Goal: Information Seeking & Learning: Find contact information

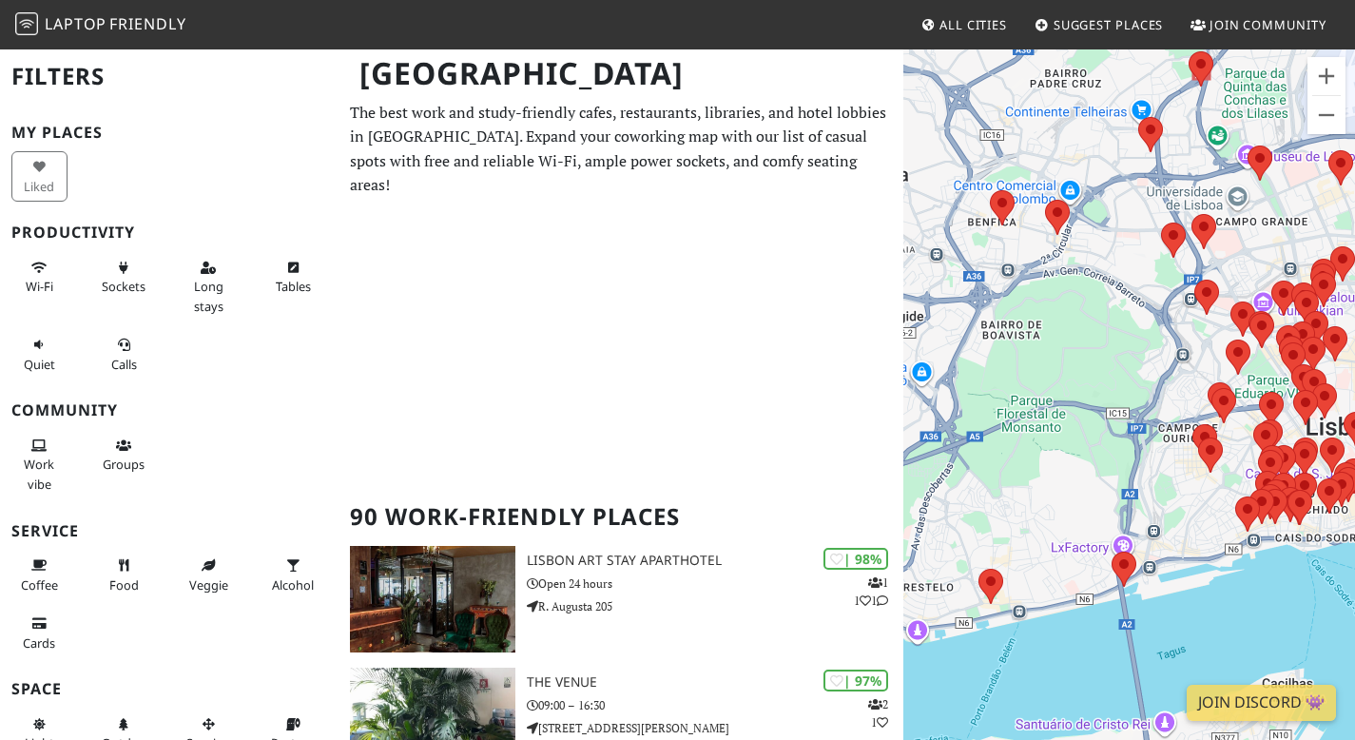
click at [1055, 281] on div "To navigate, press the arrow keys." at bounding box center [1129, 418] width 452 height 740
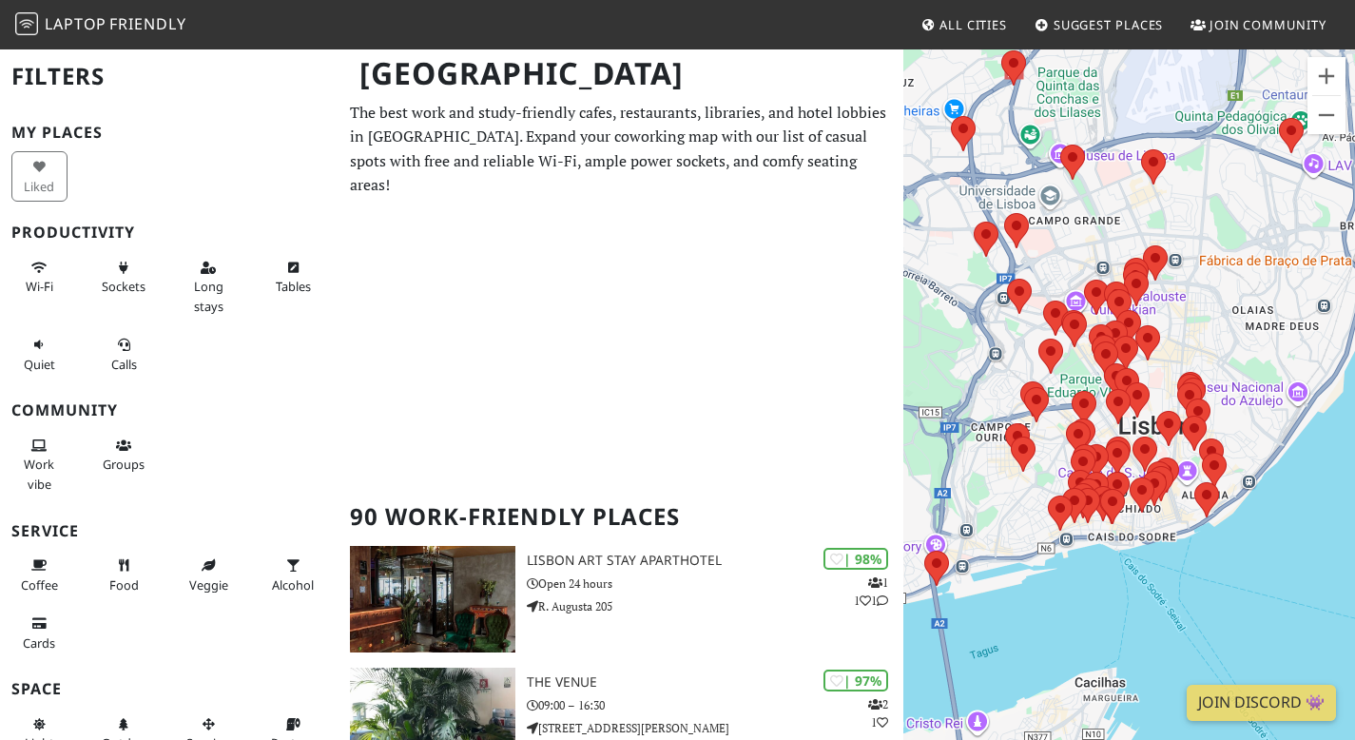
drag, startPoint x: 1223, startPoint y: 347, endPoint x: 1026, endPoint y: 345, distance: 196.8
click at [1026, 345] on div "To navigate, press the arrow keys." at bounding box center [1129, 418] width 452 height 740
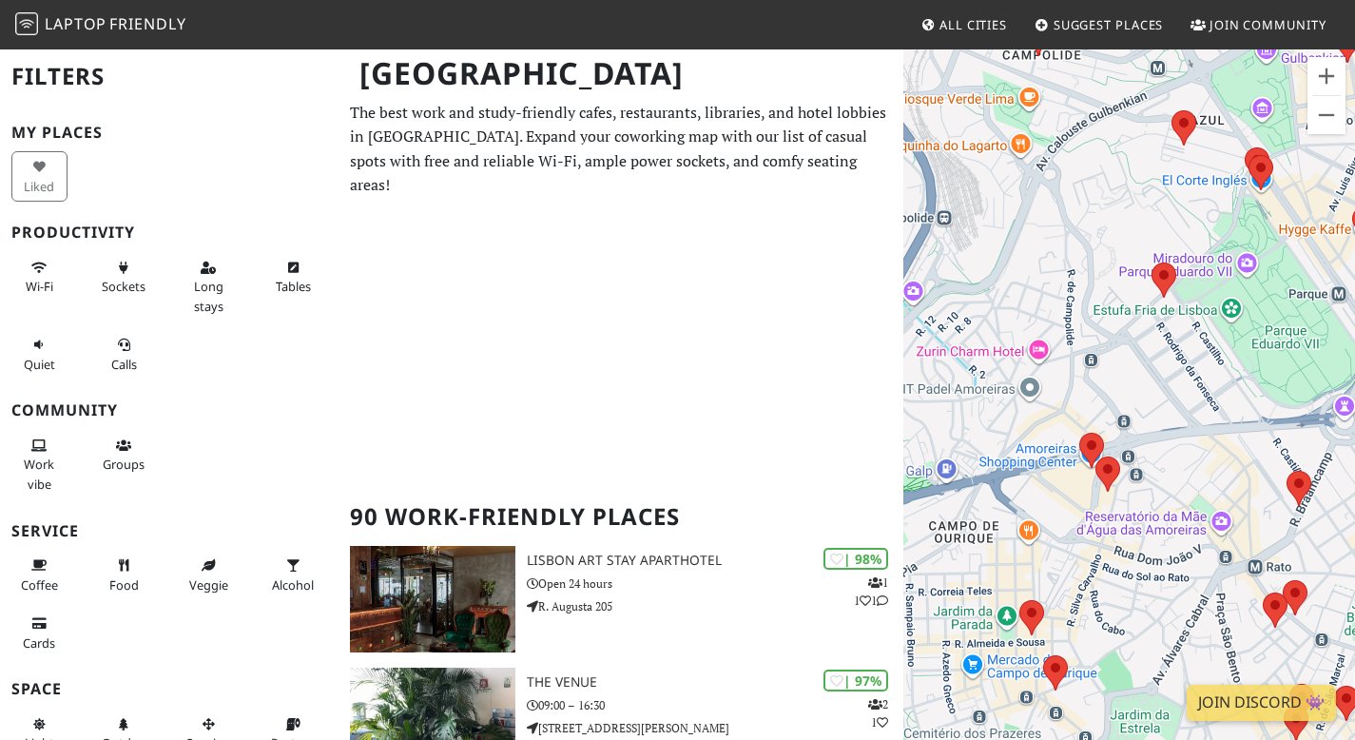
drag, startPoint x: 1080, startPoint y: 422, endPoint x: 1074, endPoint y: 344, distance: 78.3
click at [1074, 344] on div "To navigate, press the arrow keys." at bounding box center [1129, 418] width 452 height 740
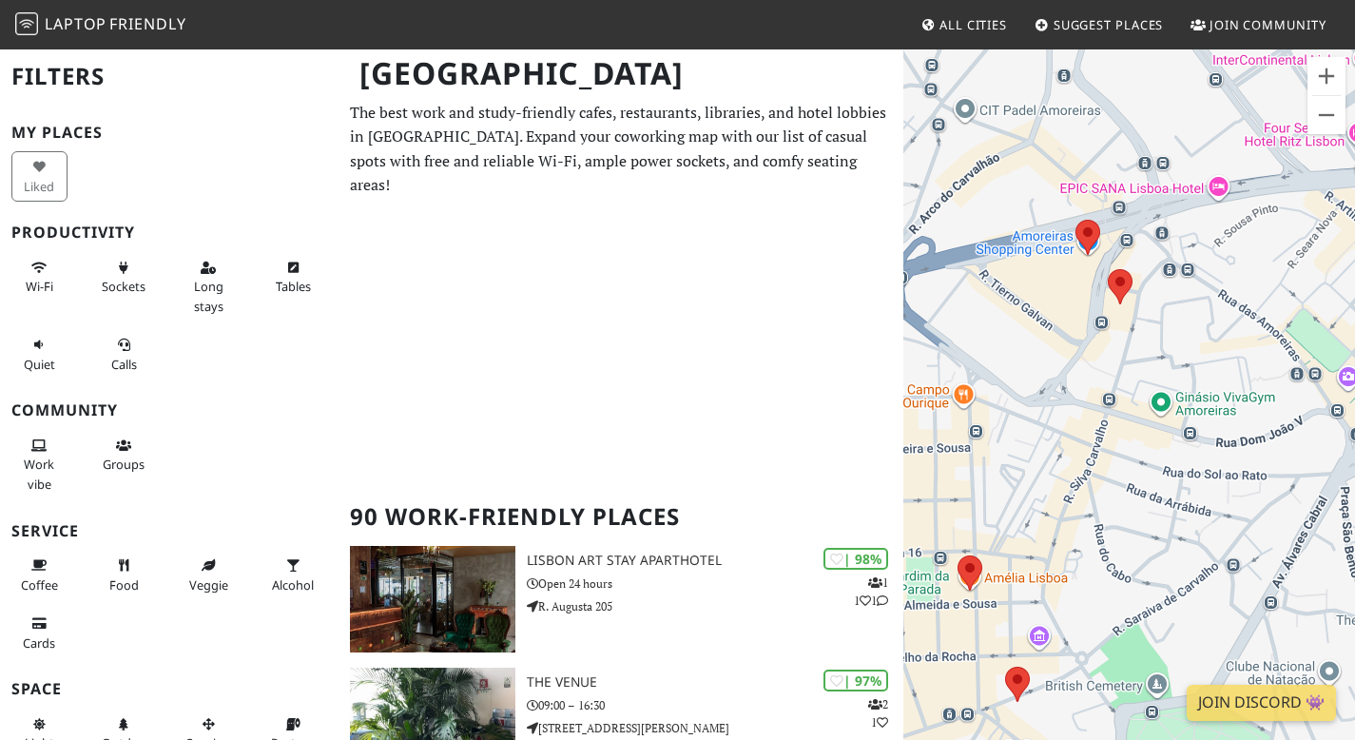
drag, startPoint x: 1079, startPoint y: 475, endPoint x: 1087, endPoint y: 287, distance: 188.4
click at [1087, 287] on div "To navigate, press the arrow keys." at bounding box center [1129, 418] width 452 height 740
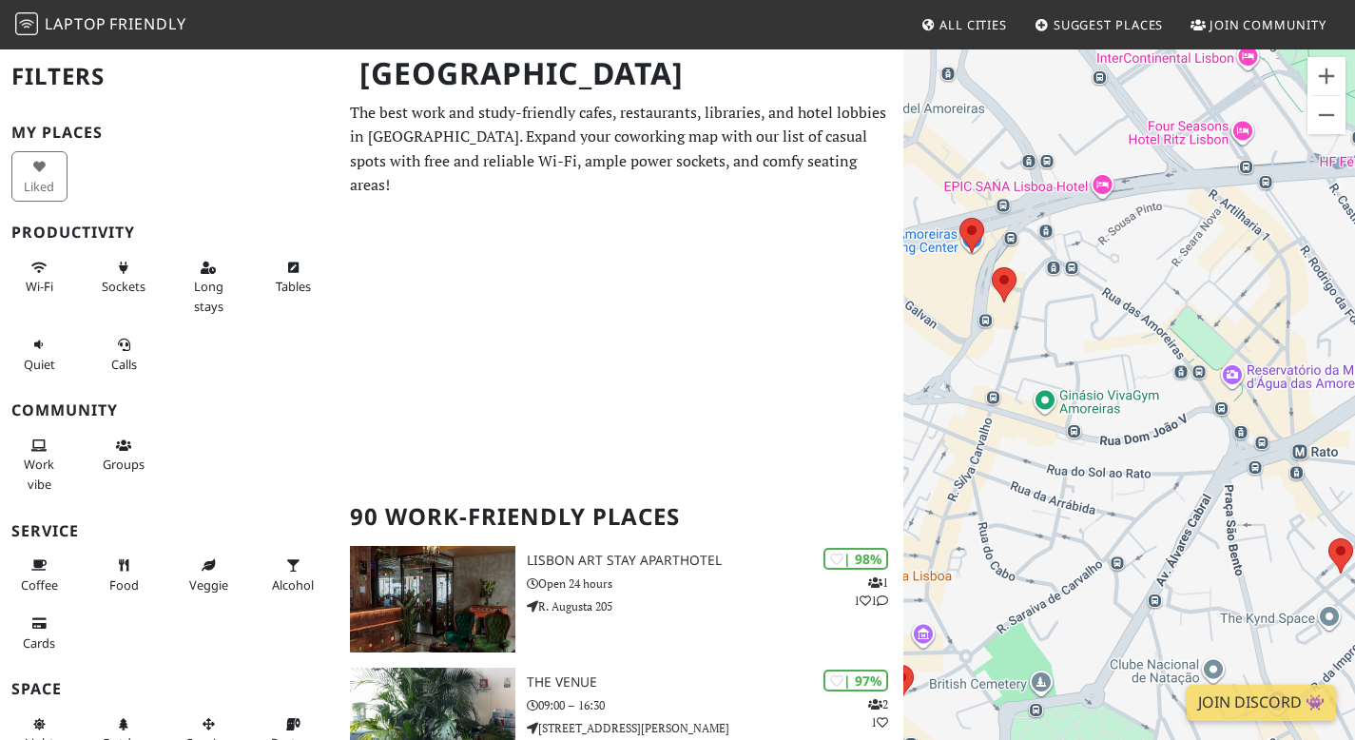
drag, startPoint x: 1268, startPoint y: 378, endPoint x: 1140, endPoint y: 378, distance: 127.4
click at [1140, 378] on div "To navigate, press the arrow keys." at bounding box center [1129, 418] width 452 height 740
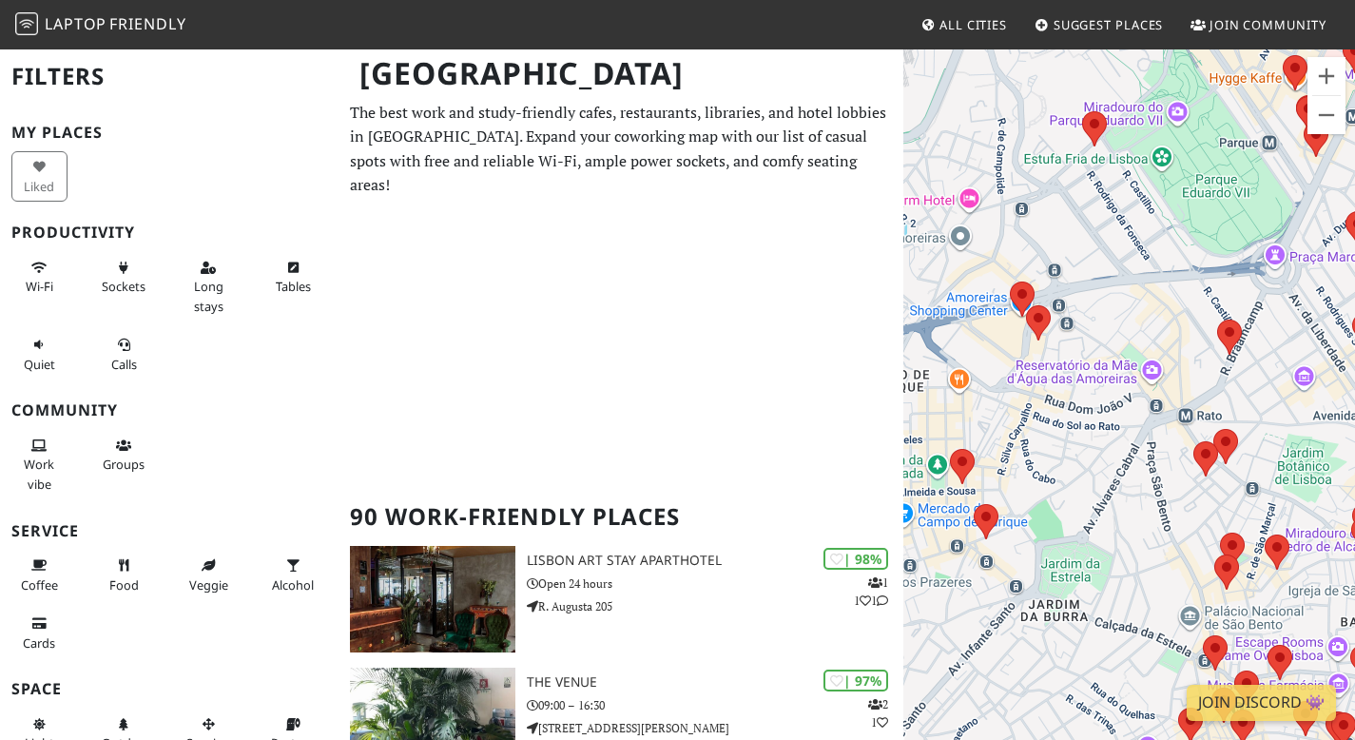
drag, startPoint x: 1134, startPoint y: 497, endPoint x: 1080, endPoint y: 497, distance: 54.2
click at [1080, 497] on div "To navigate, press the arrow keys." at bounding box center [1129, 418] width 452 height 740
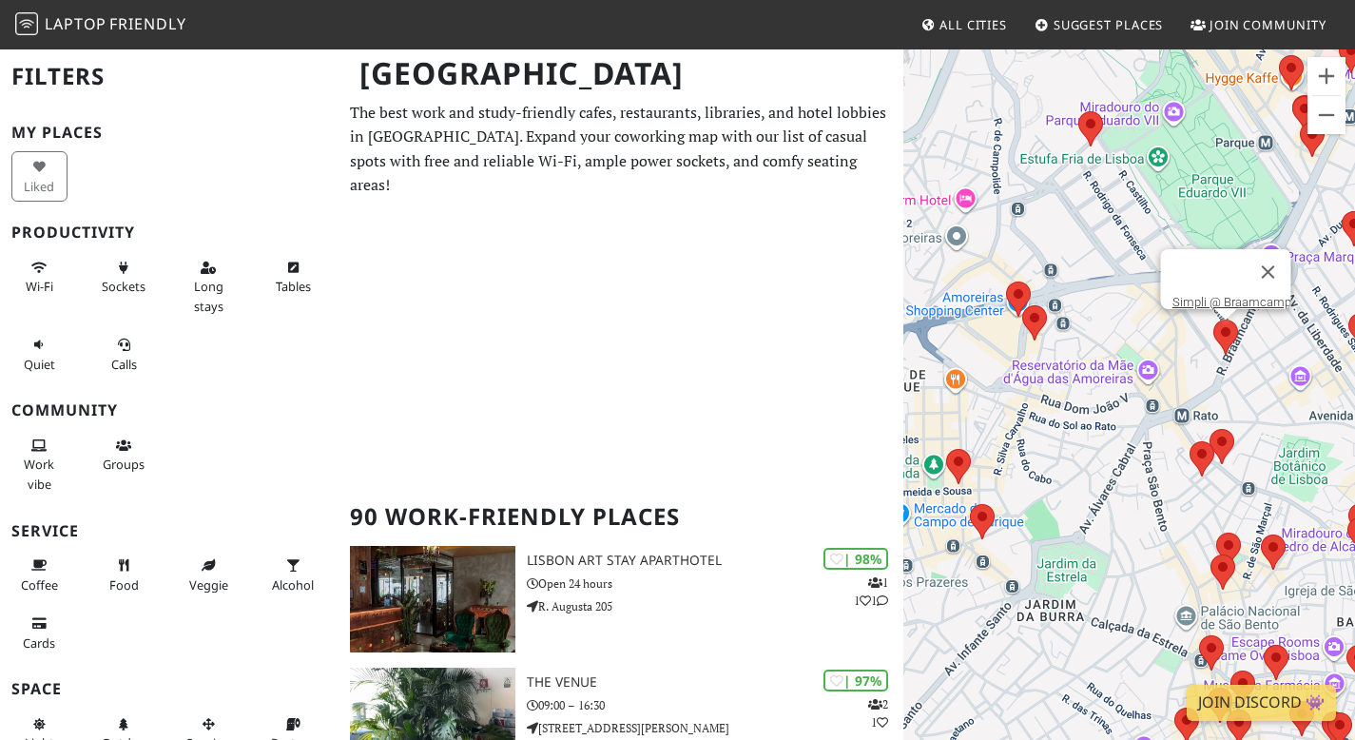
click at [1213, 320] on area at bounding box center [1213, 320] width 0 height 0
click at [1190, 441] on area at bounding box center [1190, 441] width 0 height 0
click at [1210, 429] on area at bounding box center [1210, 429] width 0 height 0
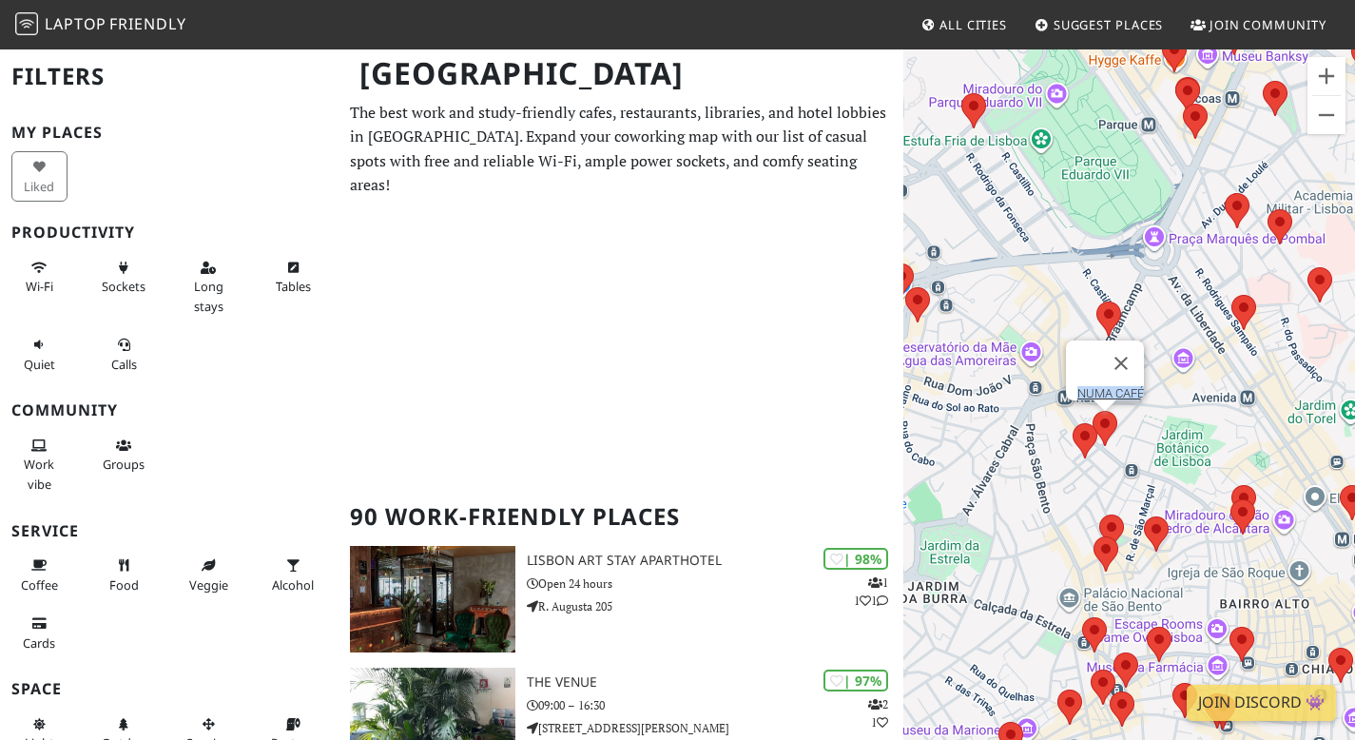
drag, startPoint x: 1246, startPoint y: 465, endPoint x: 1111, endPoint y: 442, distance: 136.9
click at [1111, 442] on div "To navigate, press the arrow keys. NUMA CAFÉ" at bounding box center [1129, 418] width 452 height 740
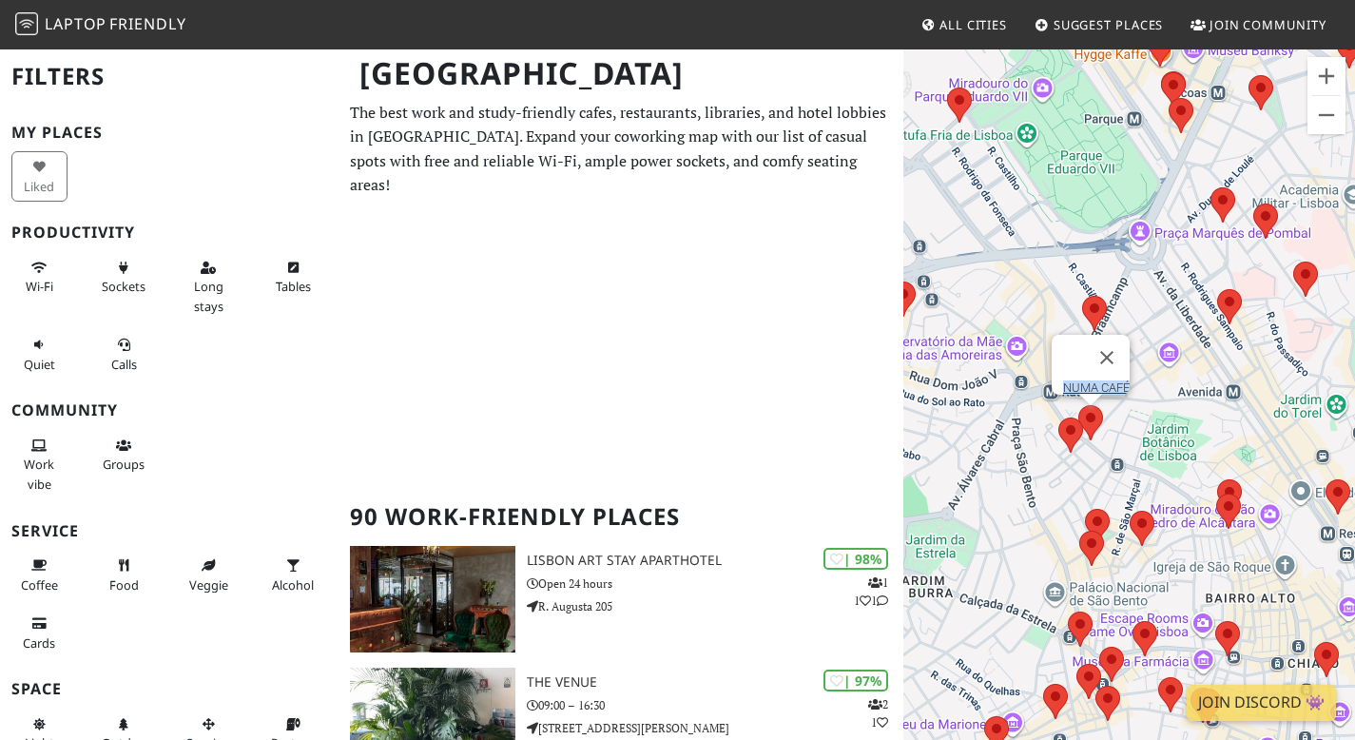
click at [1137, 438] on div "To navigate, press the arrow keys. NUMA CAFÉ" at bounding box center [1129, 418] width 452 height 740
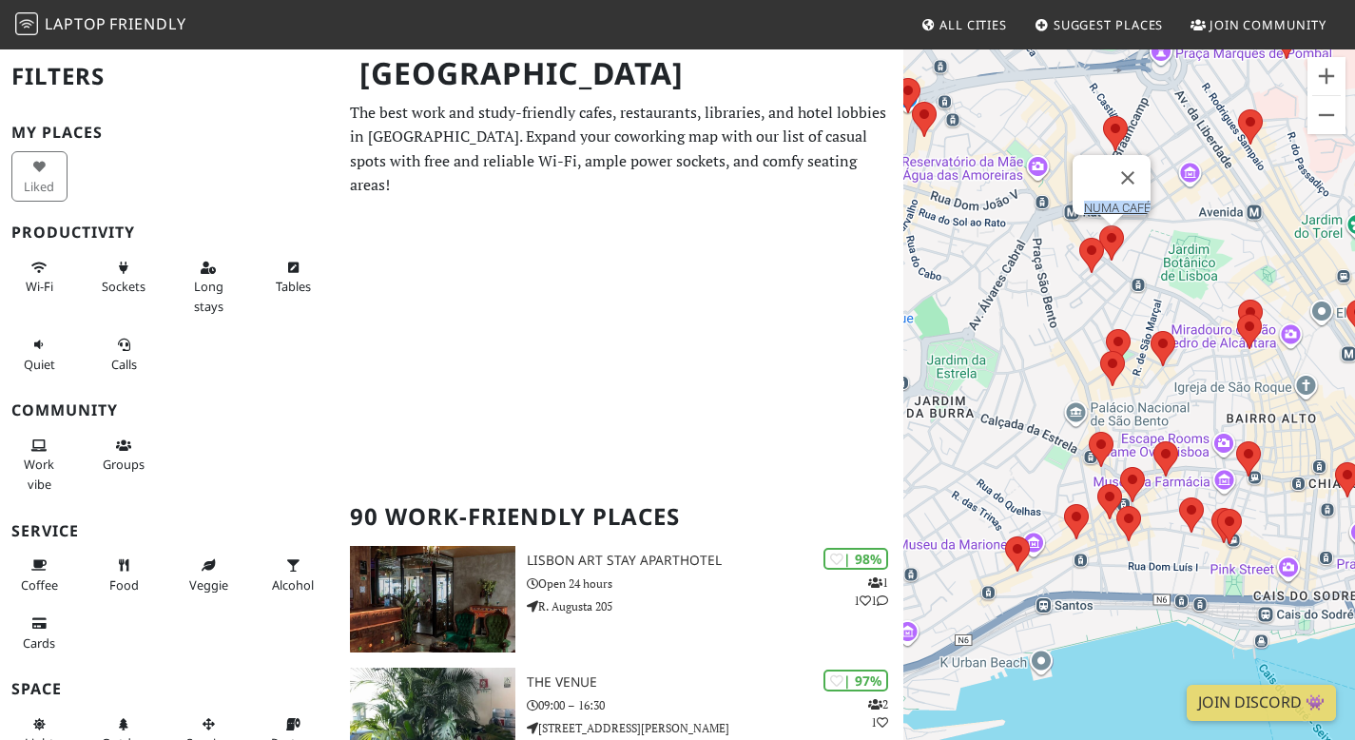
drag, startPoint x: 1127, startPoint y: 438, endPoint x: 1148, endPoint y: 255, distance: 184.7
click at [1148, 255] on div "To navigate, press the arrow keys. NUMA CAFÉ" at bounding box center [1129, 418] width 452 height 740
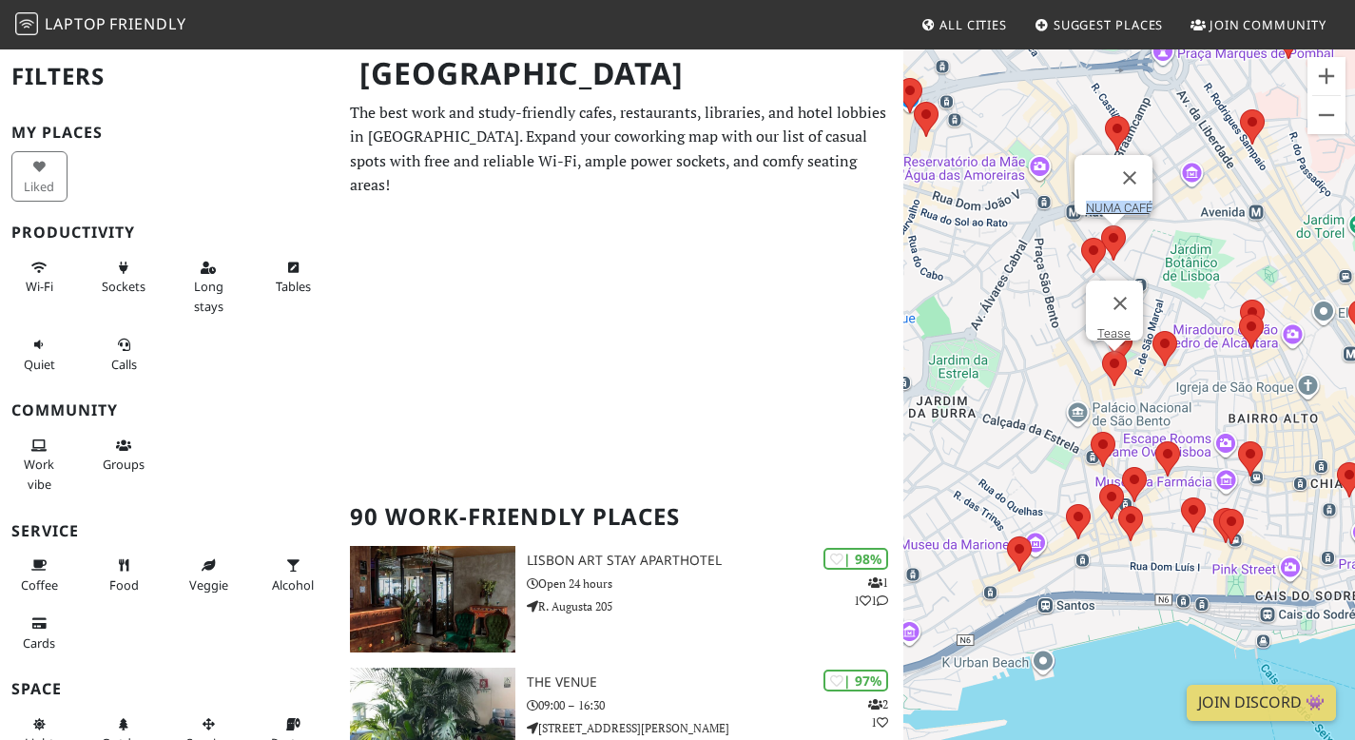
click at [1102, 351] on area at bounding box center [1102, 351] width 0 height 0
click at [1109, 326] on link "Tease" at bounding box center [1113, 333] width 33 height 14
click at [1152, 331] on area at bounding box center [1152, 331] width 0 height 0
click at [1213, 339] on div "To navigate, press the arrow keys. Seagull Method cafe" at bounding box center [1129, 418] width 452 height 740
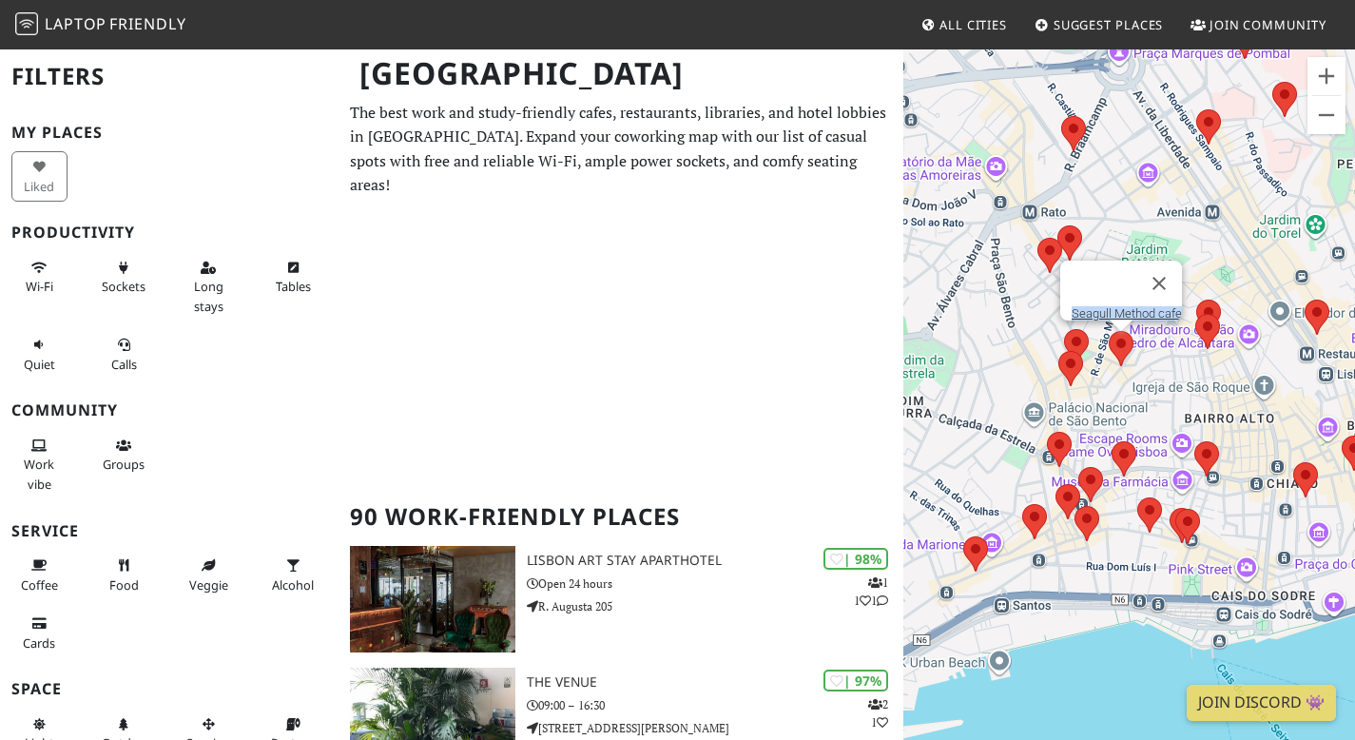
click at [1224, 289] on div "To navigate, press the arrow keys. Seagull Method cafe" at bounding box center [1129, 418] width 452 height 740
click at [1182, 261] on button "Close" at bounding box center [1159, 284] width 46 height 46
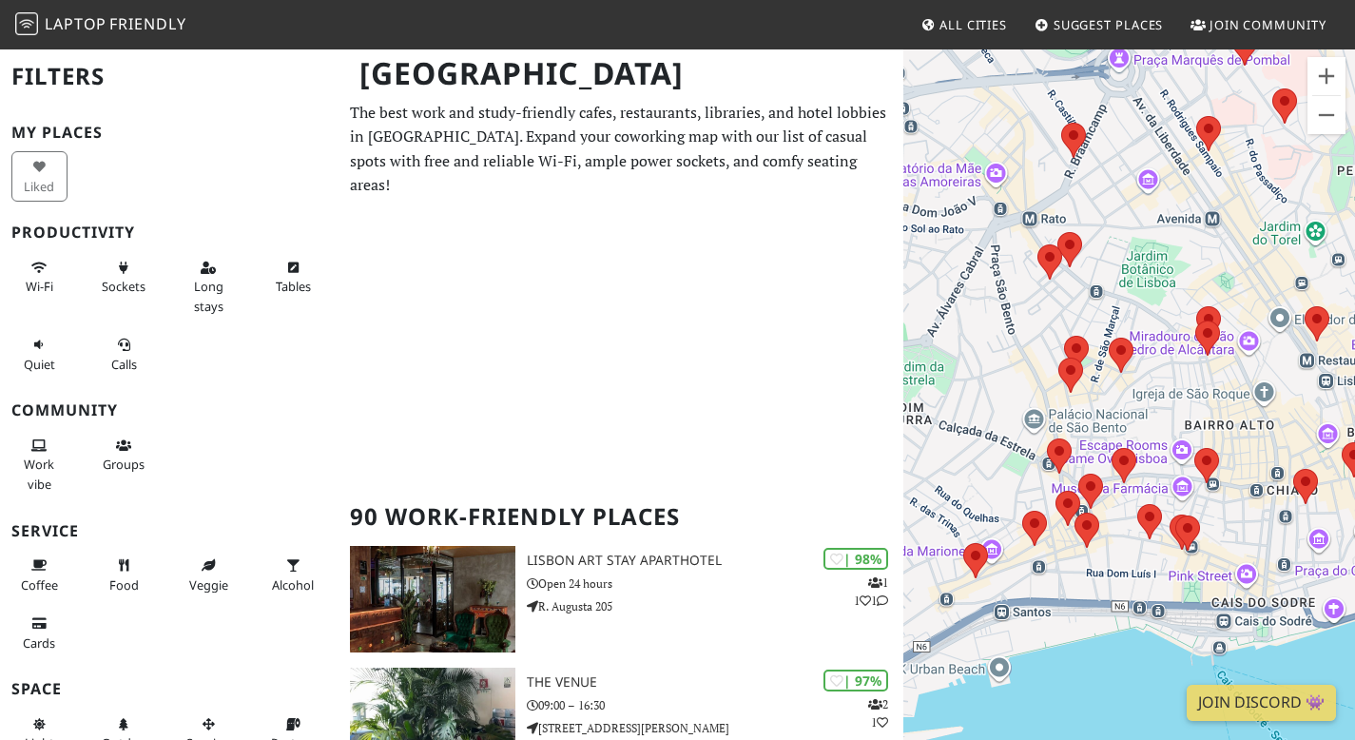
drag, startPoint x: 1214, startPoint y: 285, endPoint x: 1212, endPoint y: 309, distance: 23.8
click at [1212, 309] on div "To navigate, press the arrow keys." at bounding box center [1129, 418] width 452 height 740
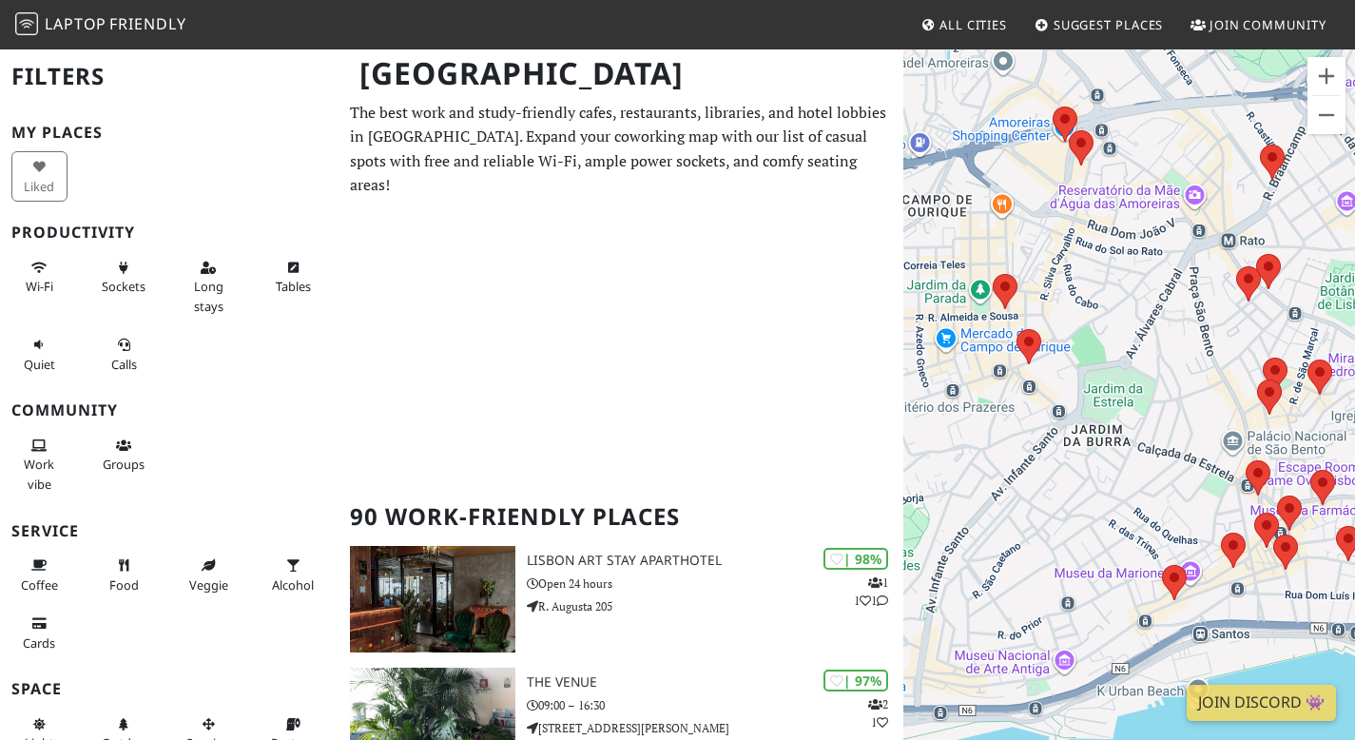
drag, startPoint x: 1029, startPoint y: 361, endPoint x: 1247, endPoint y: 373, distance: 218.1
click at [1247, 373] on div "To navigate, press the arrow keys." at bounding box center [1129, 418] width 452 height 740
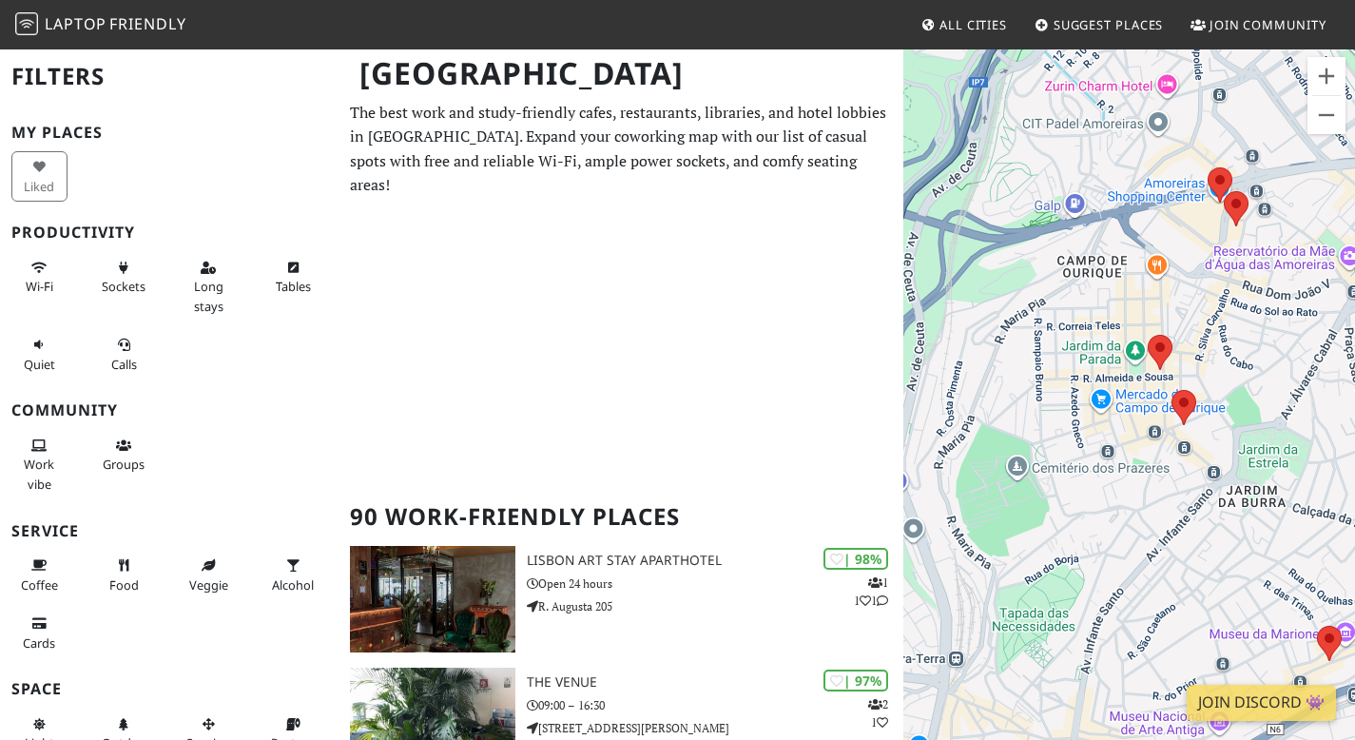
drag, startPoint x: 1024, startPoint y: 421, endPoint x: 1161, endPoint y: 474, distance: 146.6
click at [1161, 474] on div "To navigate, press the arrow keys." at bounding box center [1129, 418] width 452 height 740
click at [1172, 390] on area at bounding box center [1172, 390] width 0 height 0
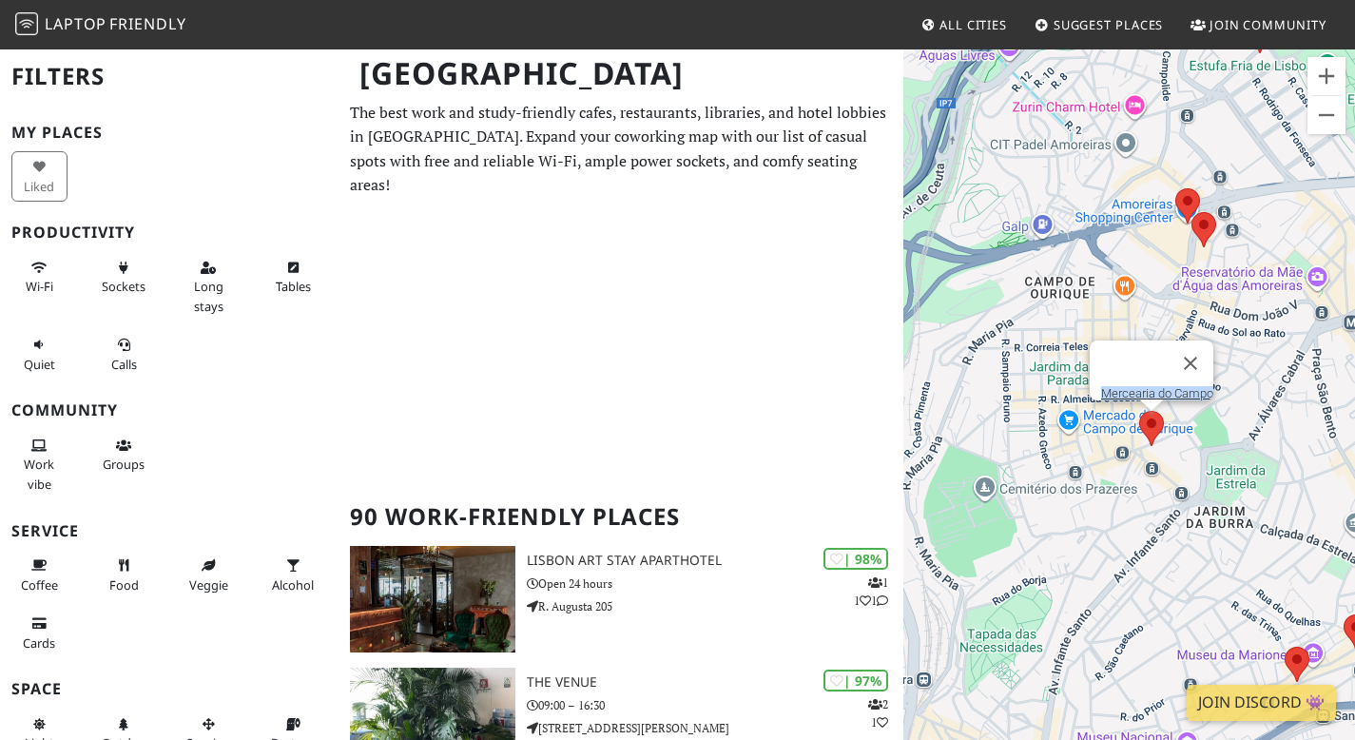
drag, startPoint x: 1182, startPoint y: 261, endPoint x: 1101, endPoint y: 323, distance: 101.8
click at [1101, 323] on div "To navigate, press the arrow keys. Mercearia do Campo" at bounding box center [1129, 418] width 452 height 740
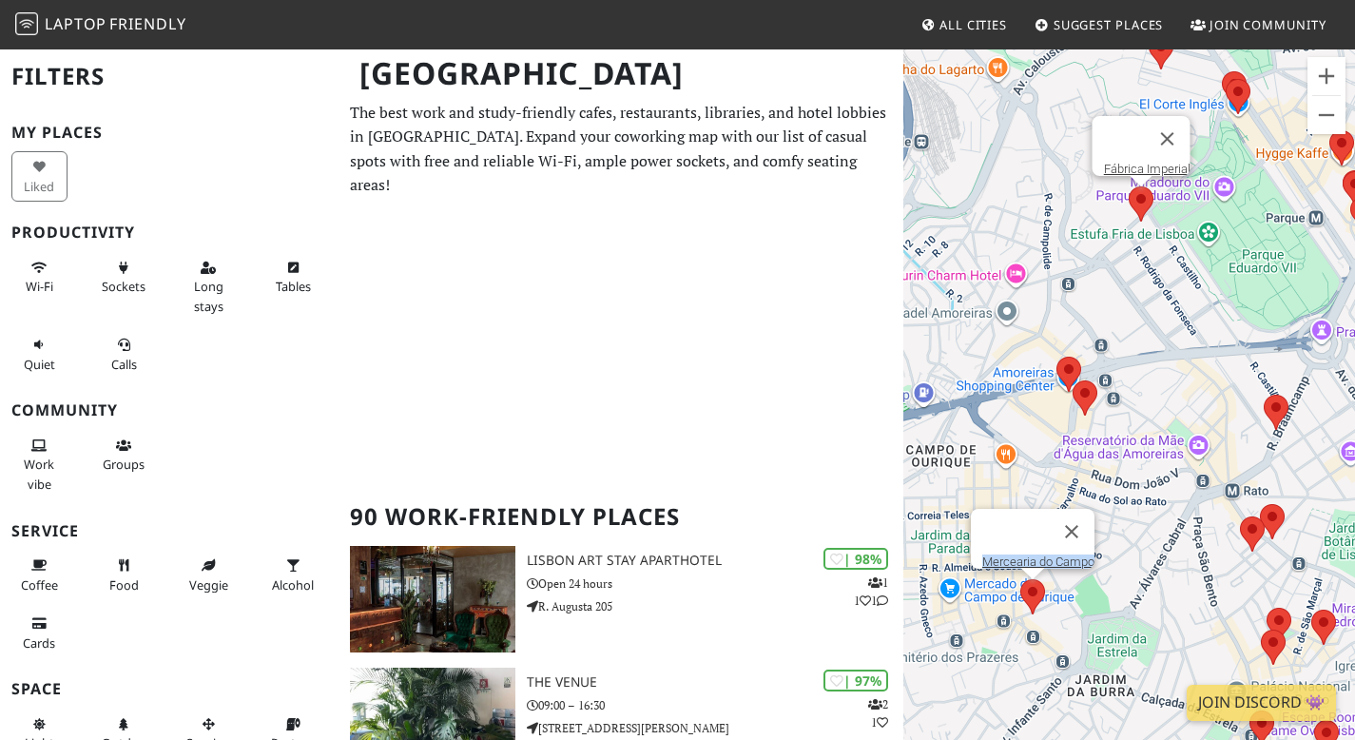
click at [1129, 186] on area at bounding box center [1129, 186] width 0 height 0
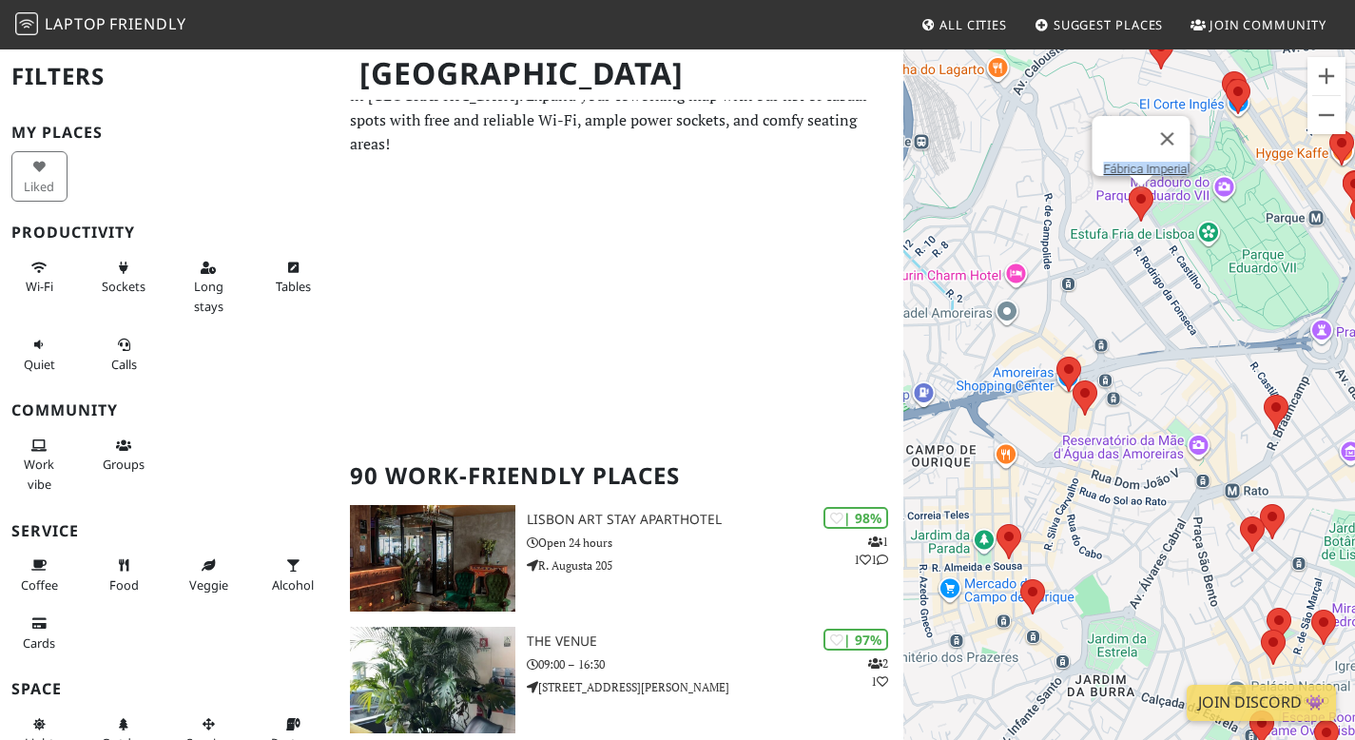
scroll to position [37, 0]
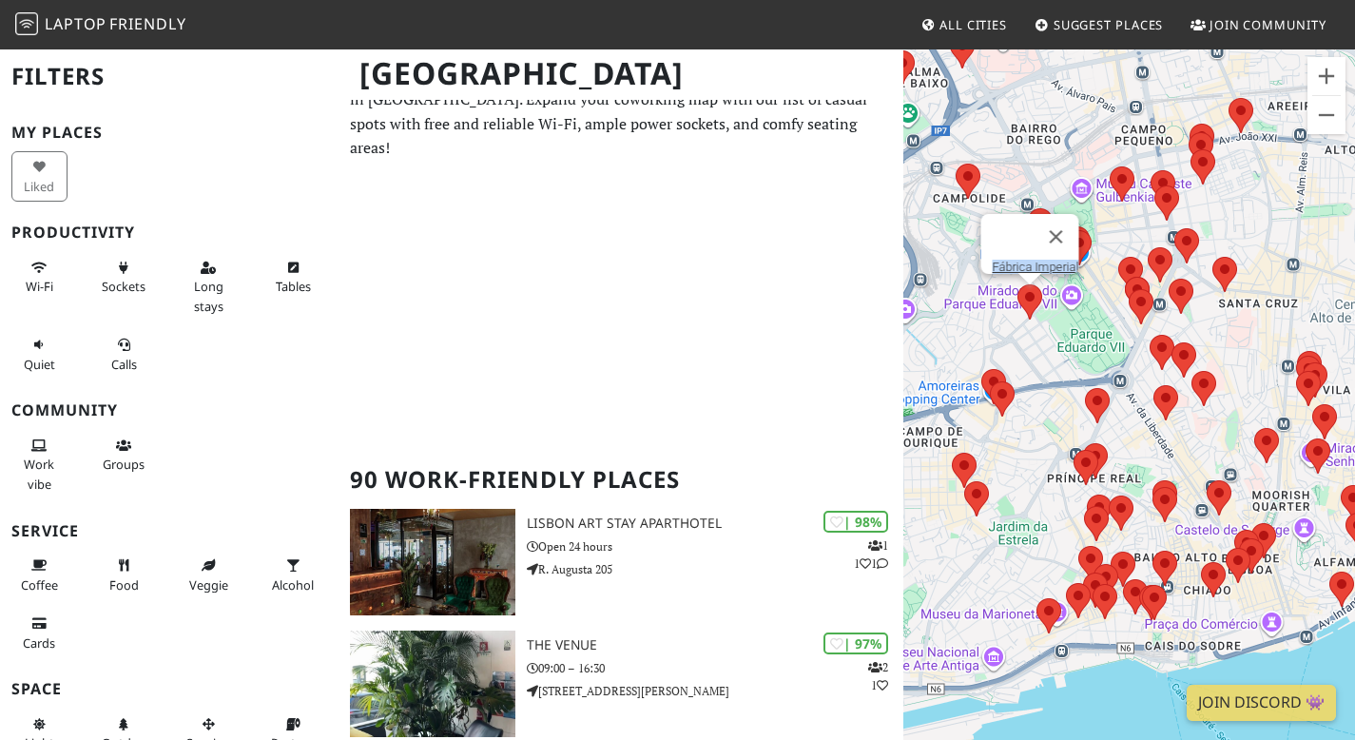
drag, startPoint x: 1147, startPoint y: 495, endPoint x: 1019, endPoint y: 485, distance: 127.8
click at [1019, 485] on div "To navigate, press the arrow keys. Fábrica Imperial" at bounding box center [1129, 418] width 452 height 740
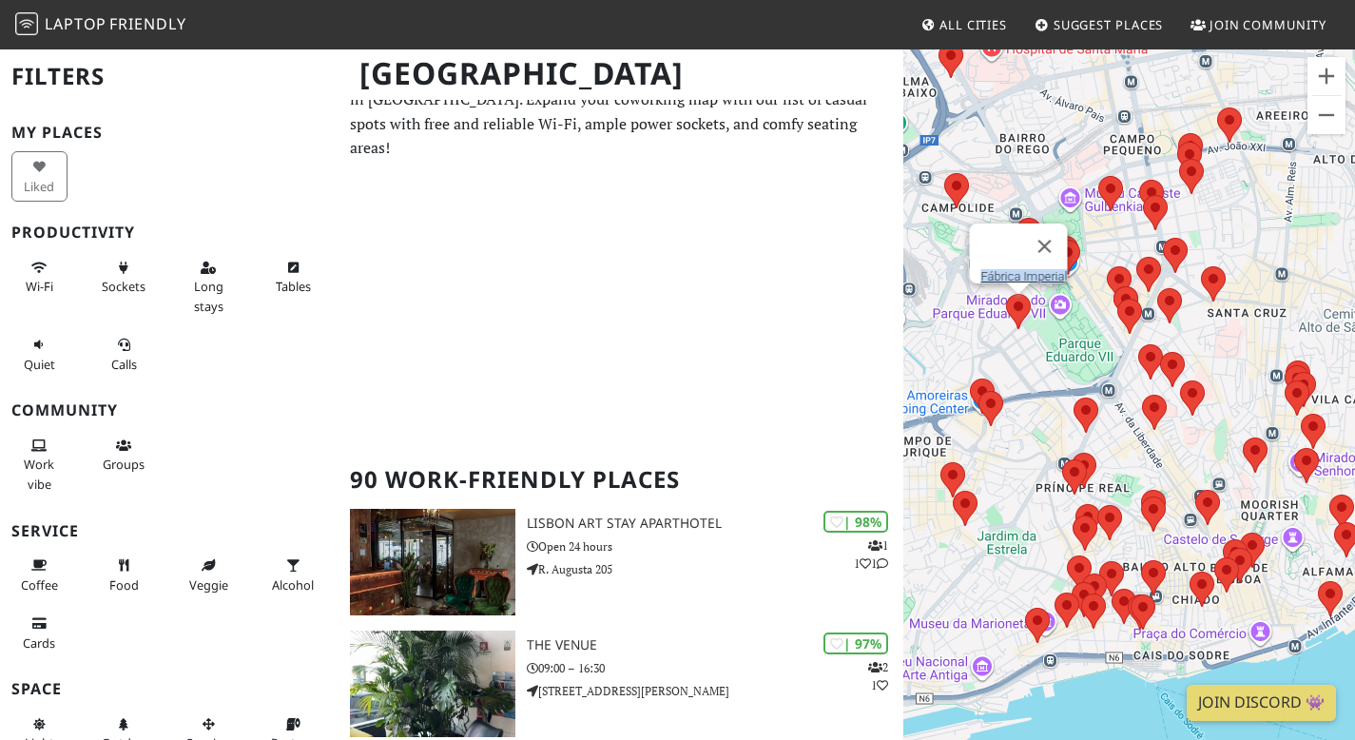
drag, startPoint x: 1088, startPoint y: 346, endPoint x: 1123, endPoint y: 371, distance: 43.0
click at [1123, 371] on div "To navigate, press the arrow keys. Fábrica Imperial" at bounding box center [1129, 418] width 452 height 740
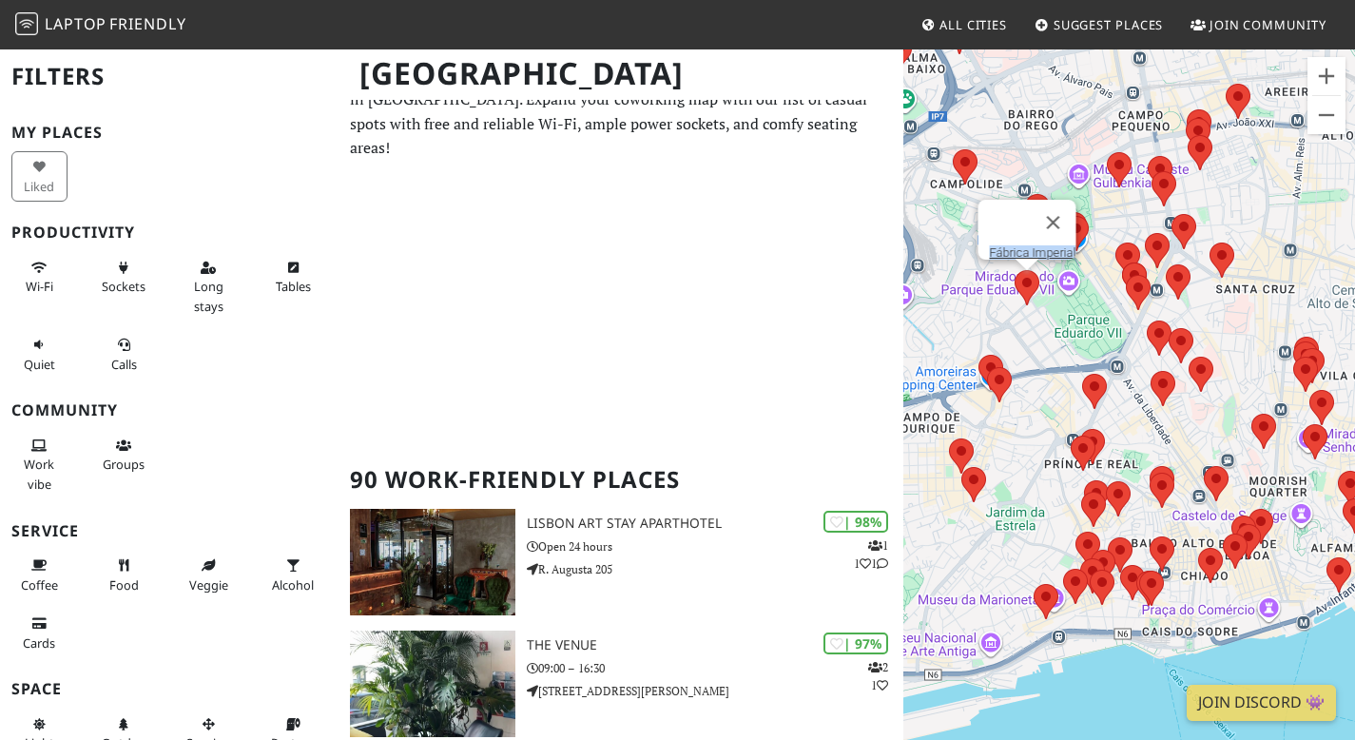
drag, startPoint x: 1162, startPoint y: 445, endPoint x: 1171, endPoint y: 371, distance: 74.7
click at [1171, 371] on div "To navigate, press the arrow keys. Fábrica Imperial" at bounding box center [1129, 418] width 452 height 740
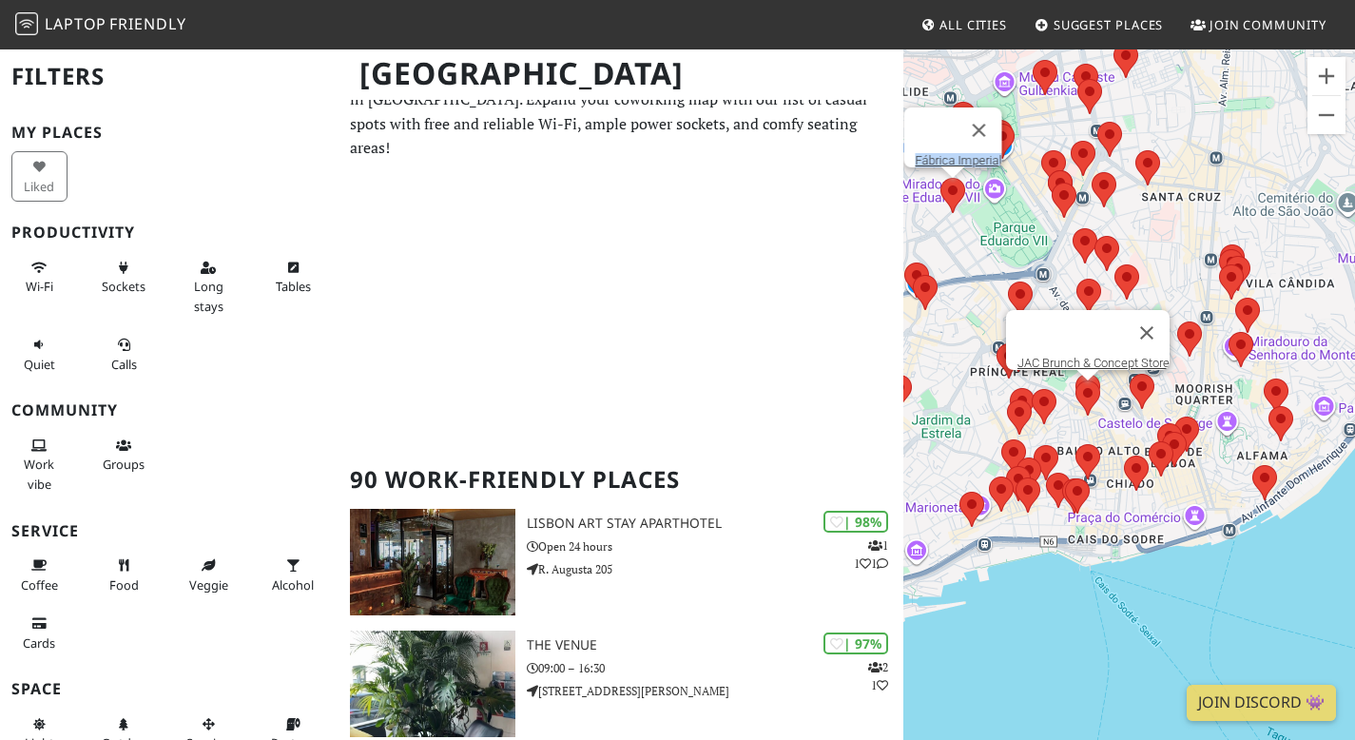
drag, startPoint x: 1191, startPoint y: 403, endPoint x: 1048, endPoint y: 404, distance: 142.6
click at [1048, 404] on div "To navigate, press the arrow keys. Fábrica Imperial JAC Brunch & Concept Store" at bounding box center [1129, 418] width 452 height 740
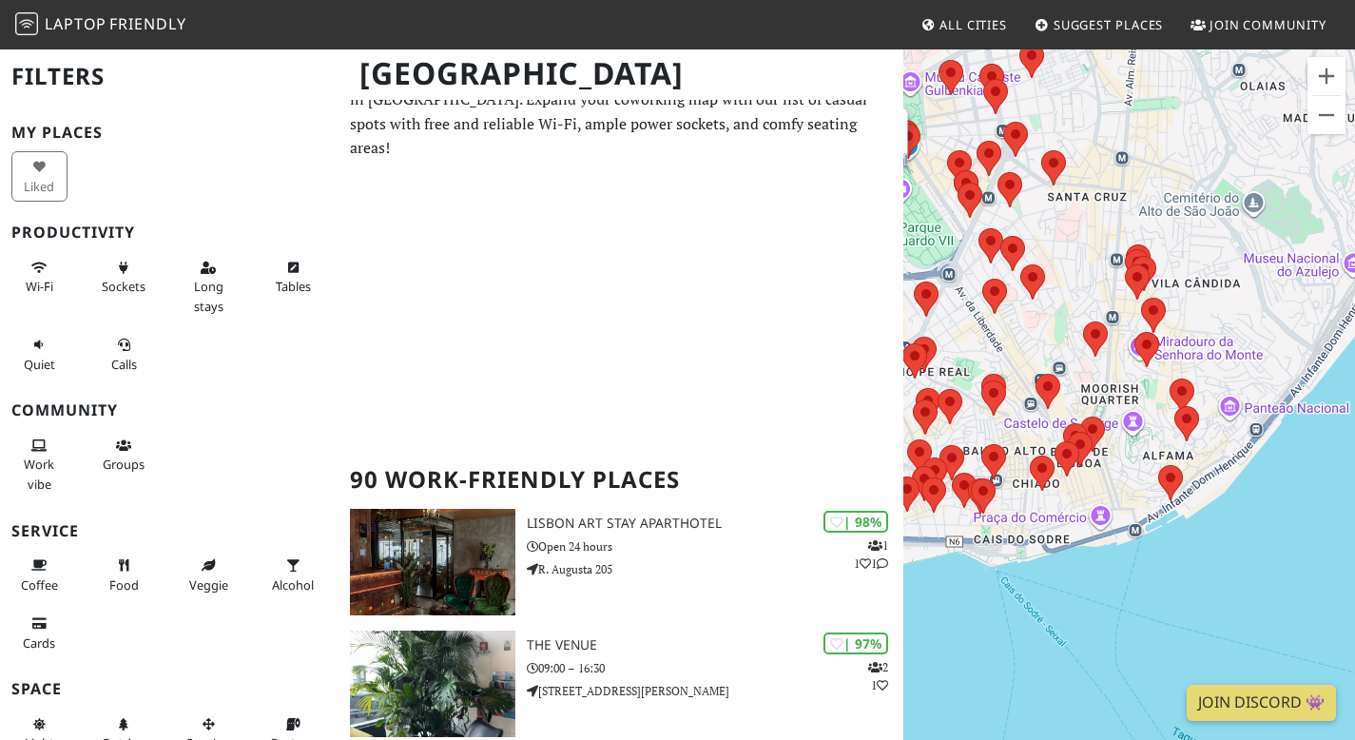
drag, startPoint x: 1047, startPoint y: 429, endPoint x: 1217, endPoint y: 449, distance: 171.4
click at [1217, 449] on div "To navigate, press the arrow keys. Fábrica Imperial" at bounding box center [1129, 418] width 452 height 740
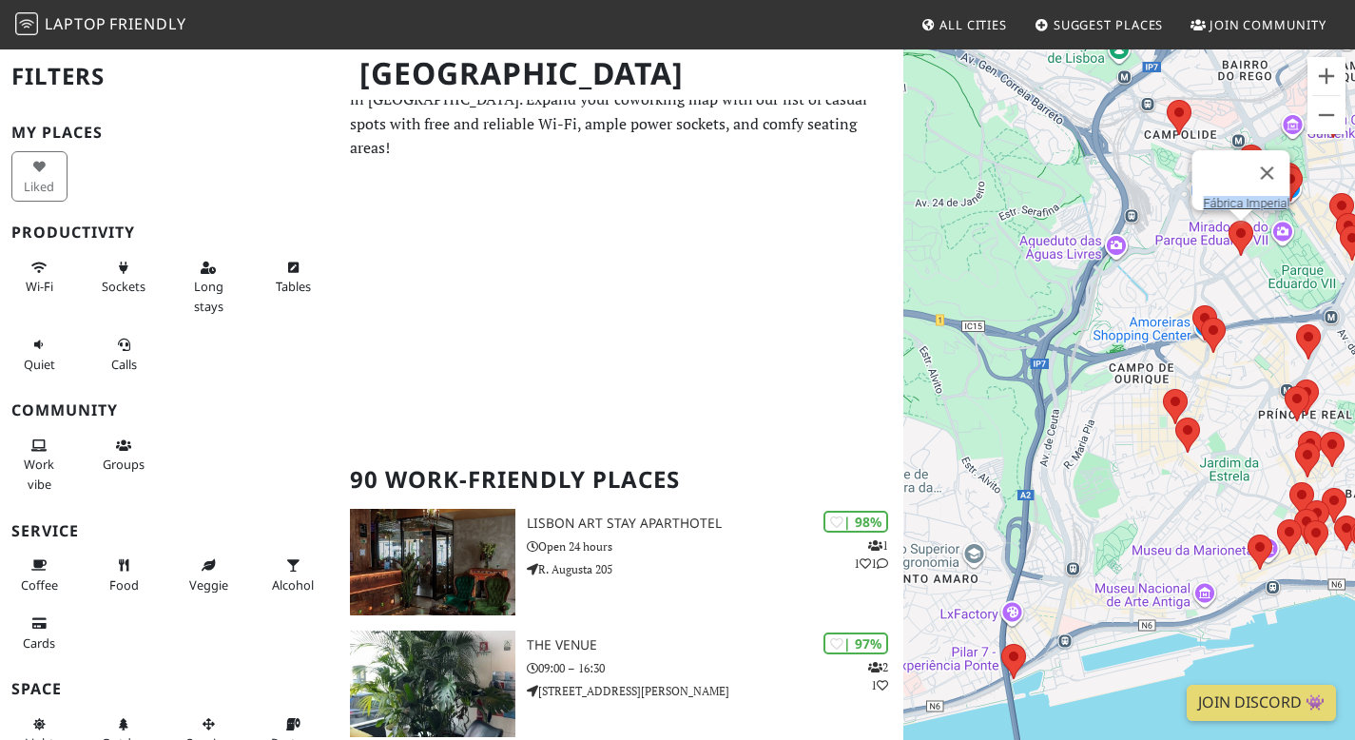
drag, startPoint x: 1108, startPoint y: 495, endPoint x: 1075, endPoint y: 474, distance: 39.0
click at [1075, 474] on div "To navigate, press the arrow keys. Fábrica Imperial" at bounding box center [1129, 418] width 452 height 740
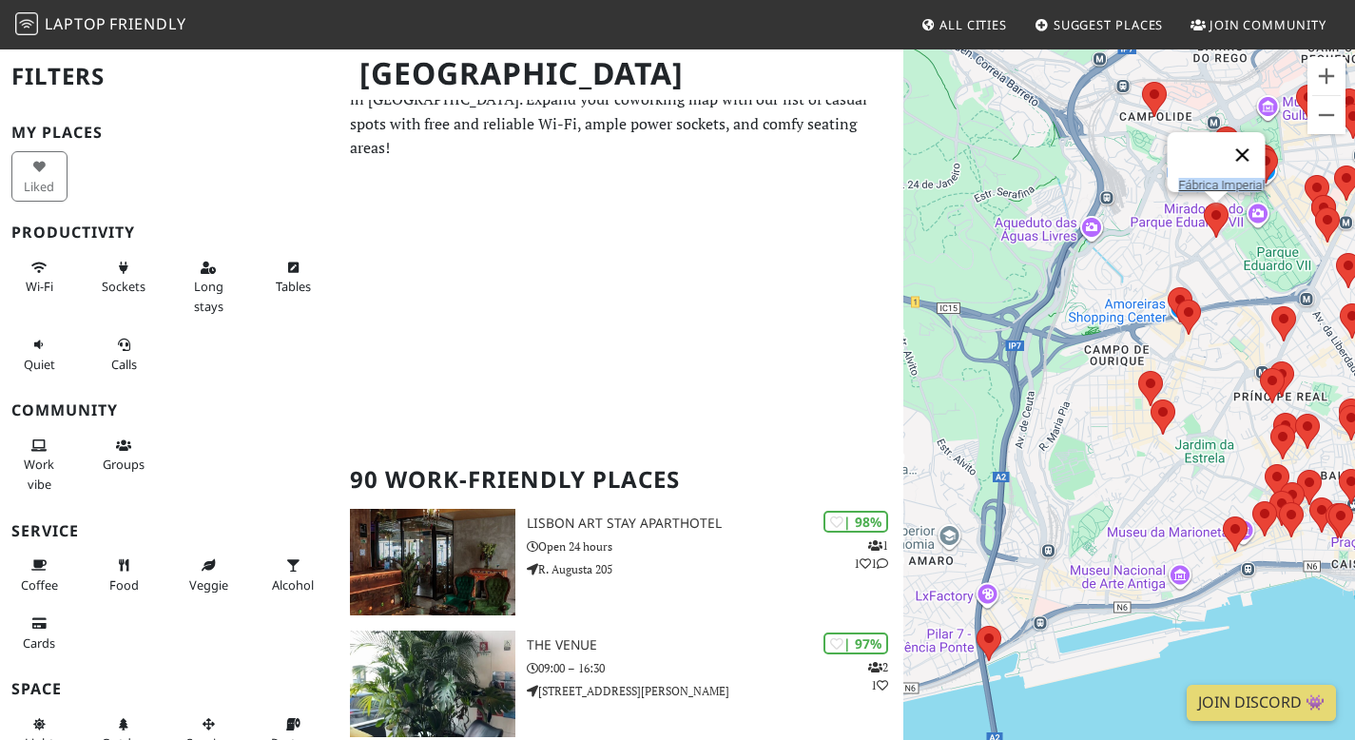
click at [1243, 144] on button "Close" at bounding box center [1242, 155] width 46 height 46
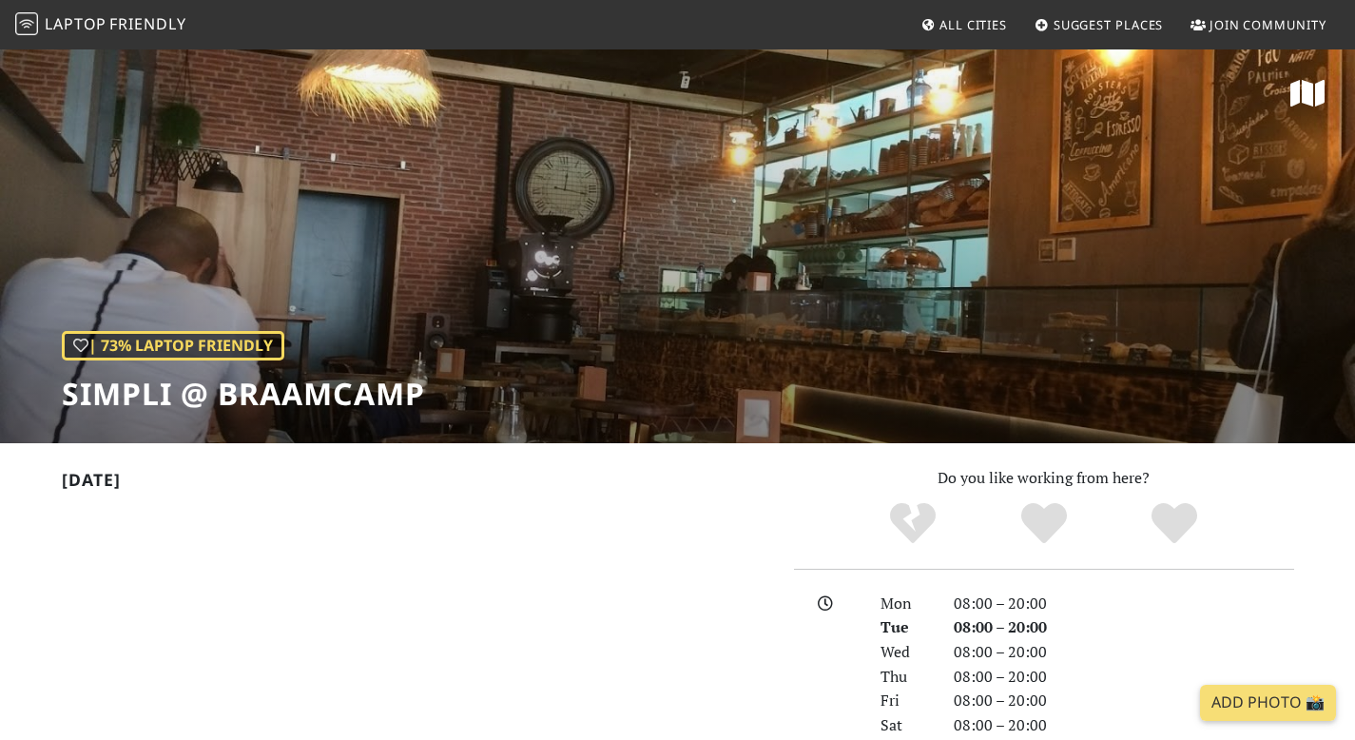
click at [635, 148] on div "| 73% Laptop Friendly Simpli @ Braamcamp" at bounding box center [677, 246] width 1355 height 396
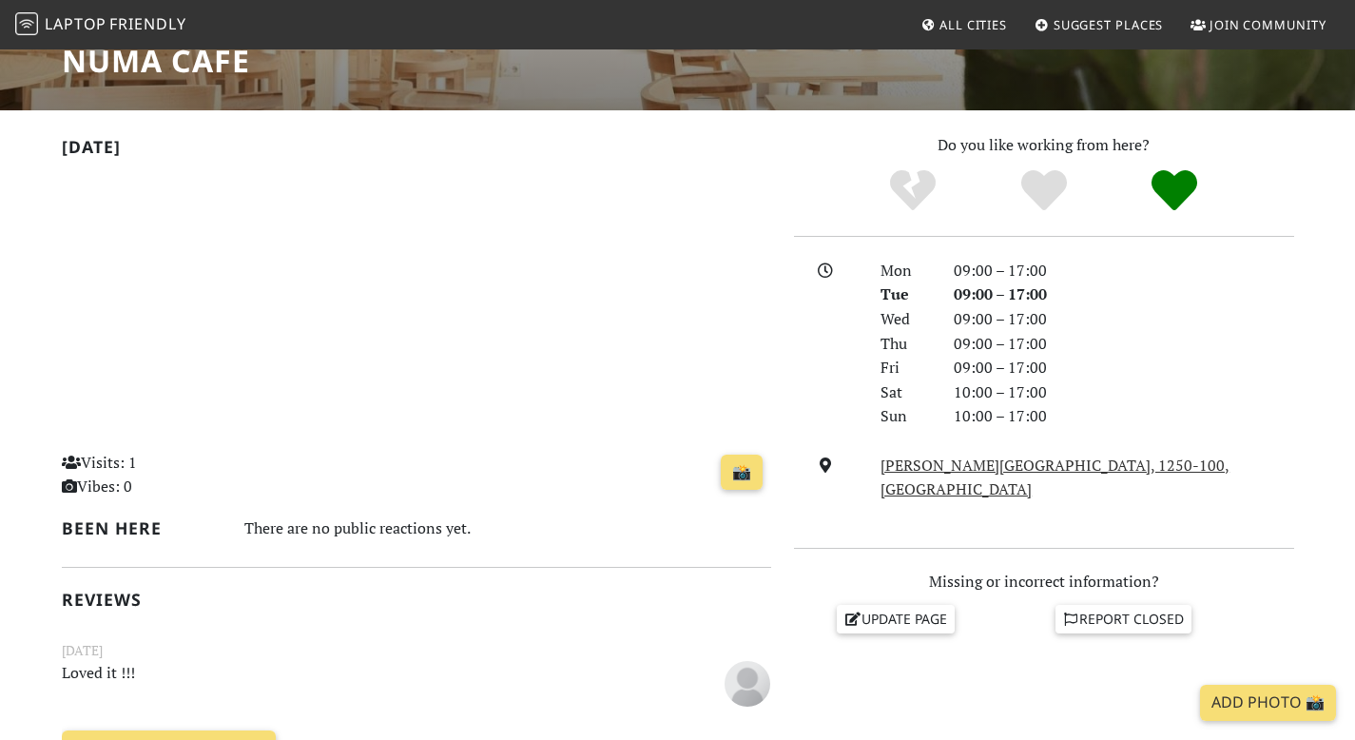
scroll to position [329, 0]
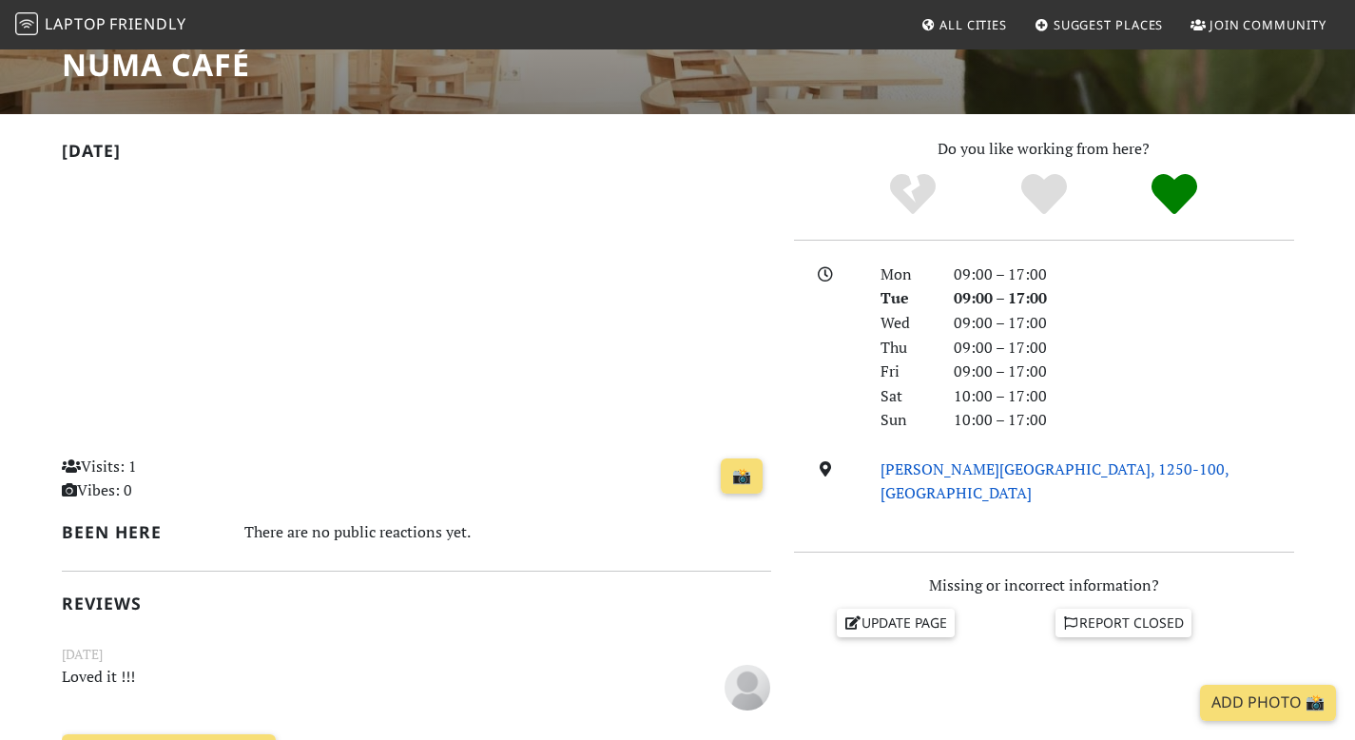
click at [954, 501] on link "R. da Escola Politécnica 94, 1250-100, Lisbon" at bounding box center [1055, 481] width 349 height 46
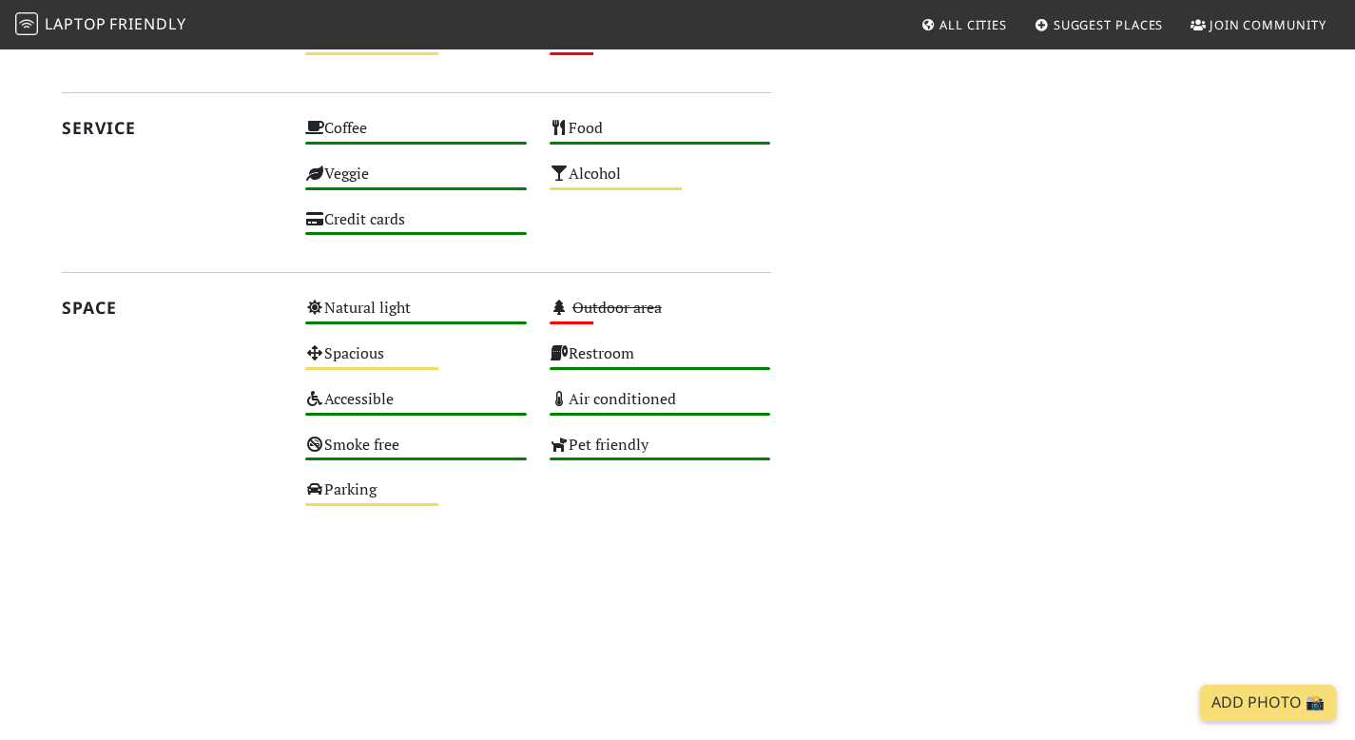
scroll to position [0, 0]
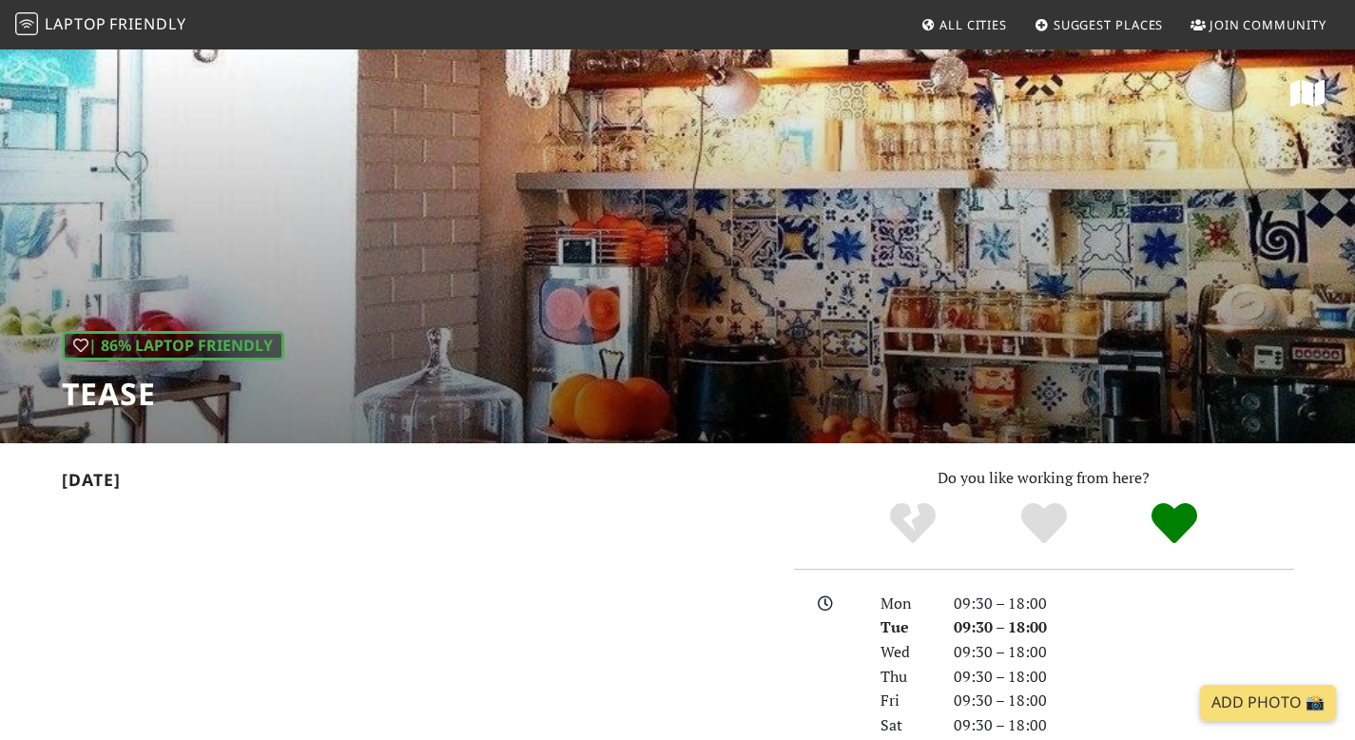
scroll to position [165, 0]
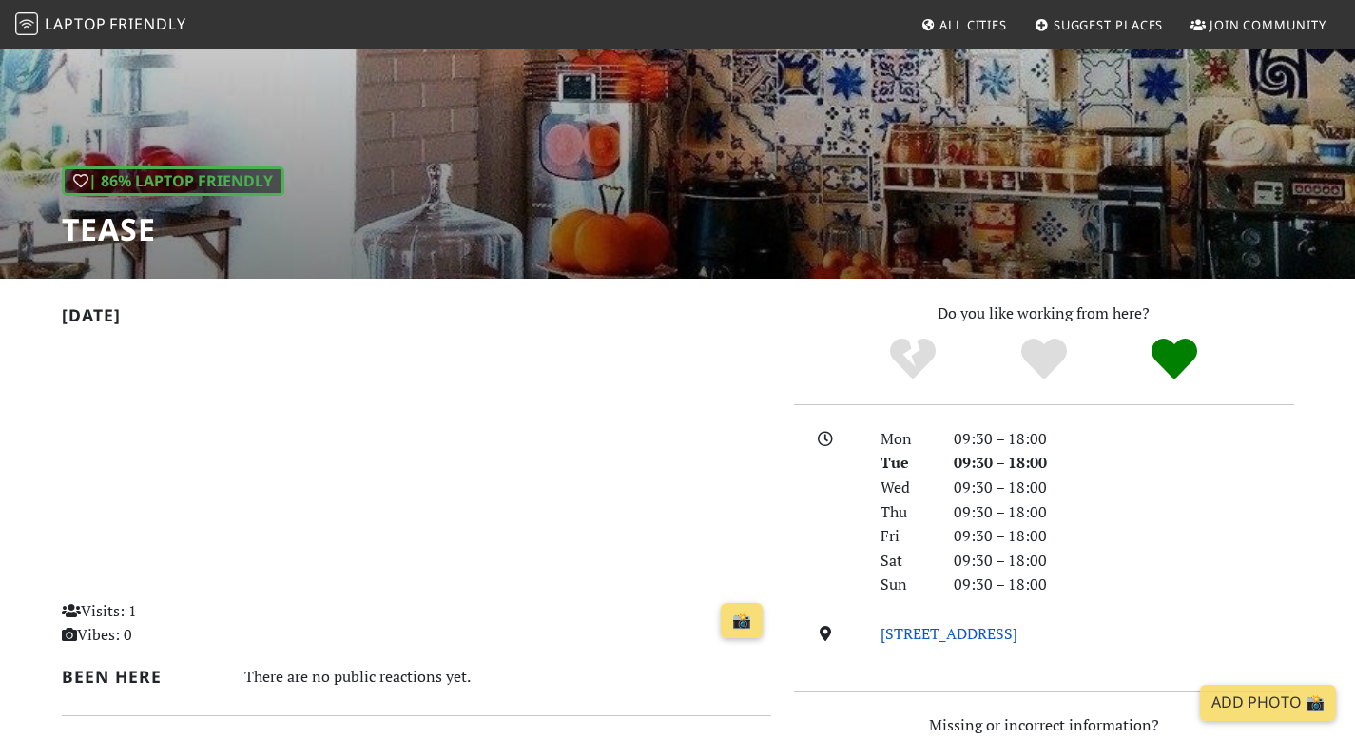
click at [970, 644] on link "R. Quintinha 70B, 1200-332, Lisbon" at bounding box center [949, 633] width 137 height 21
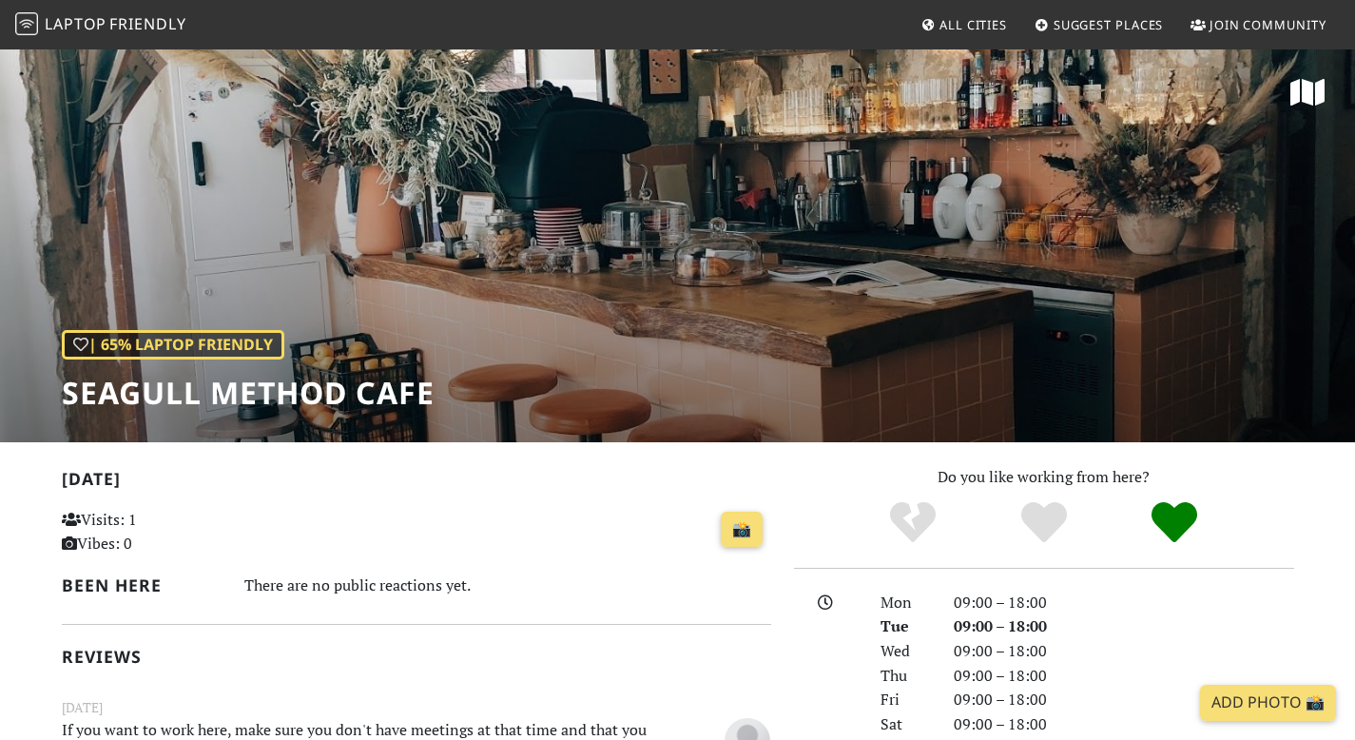
scroll to position [458, 0]
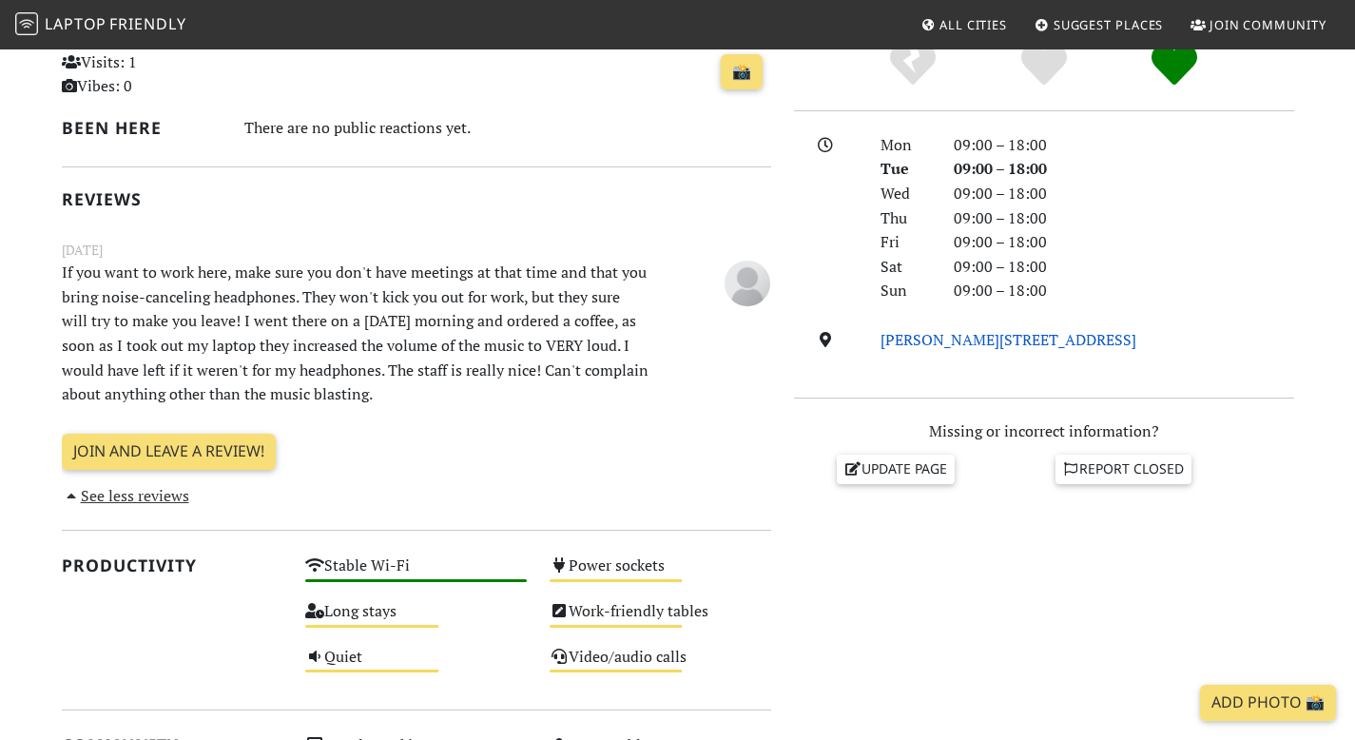
click at [952, 350] on link "R. da Palmeira 23, 1200-311, Lisbon" at bounding box center [1009, 339] width 256 height 21
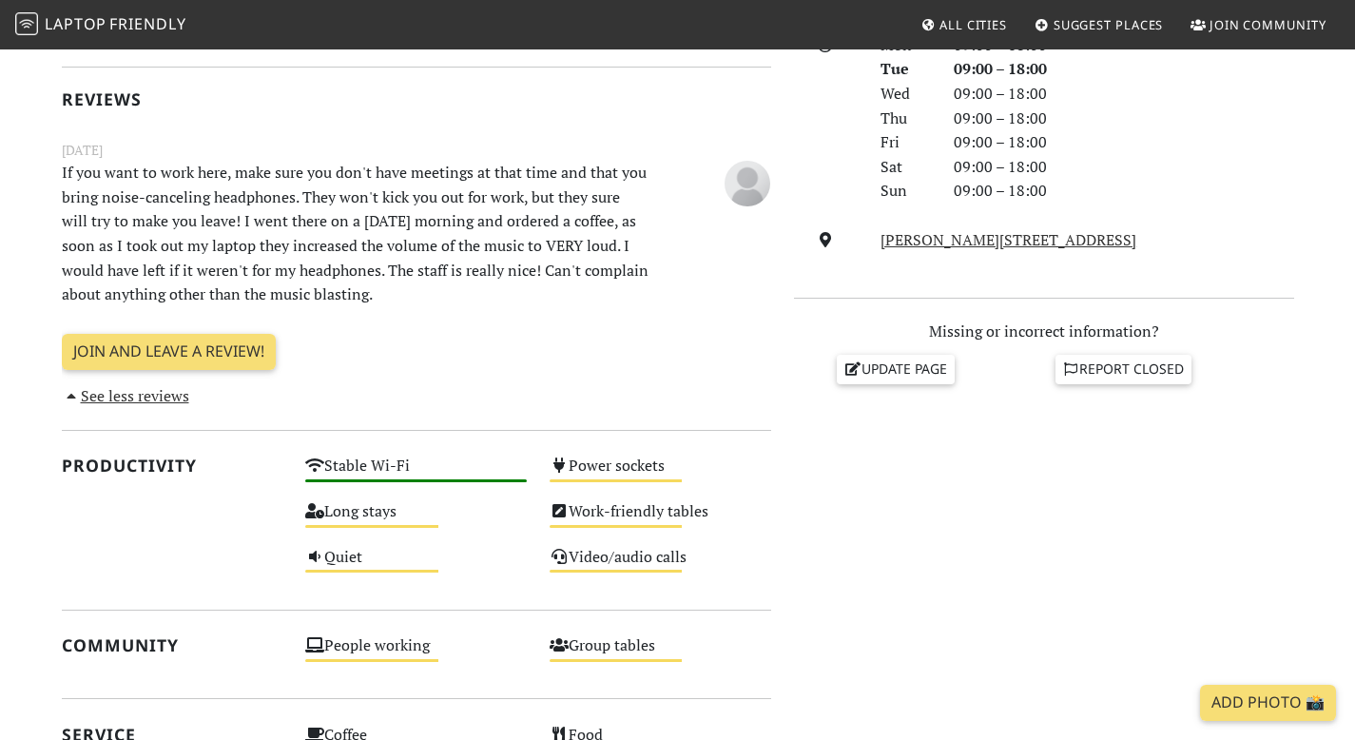
scroll to position [648, 0]
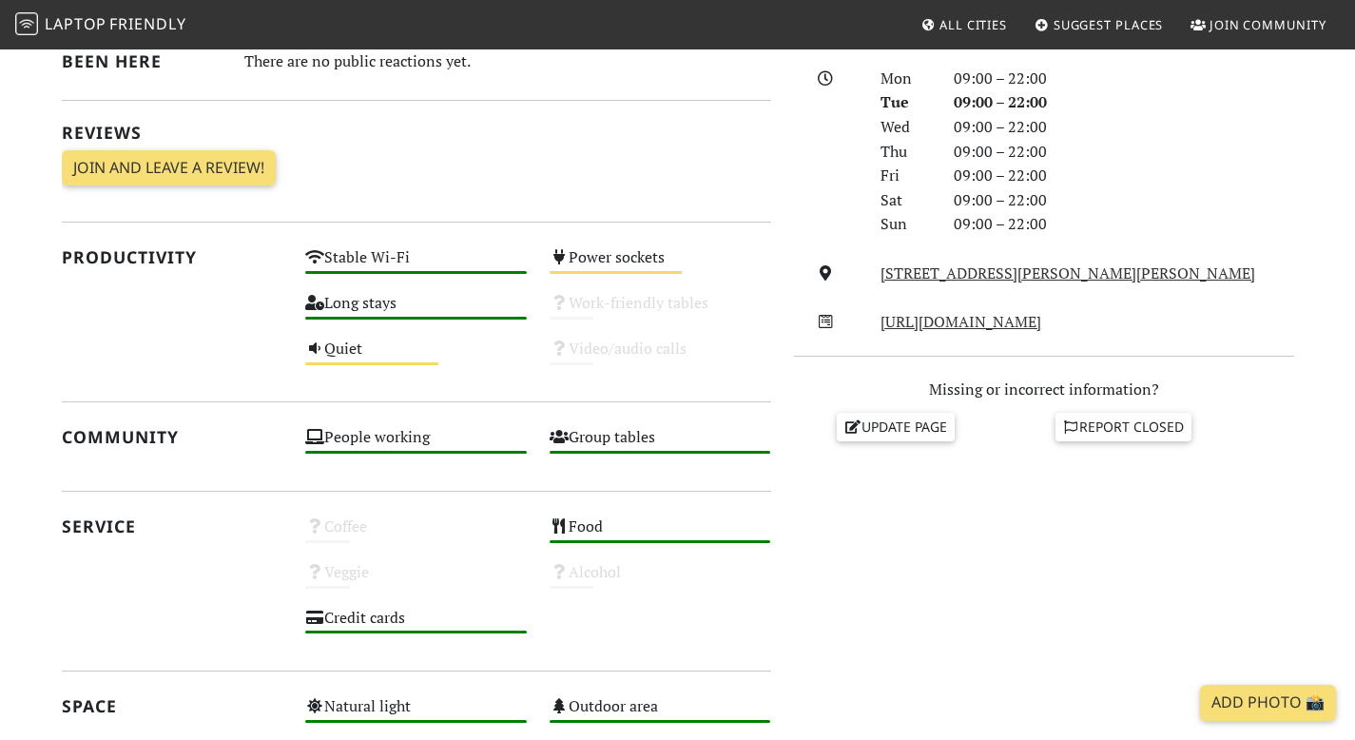
scroll to position [636, 0]
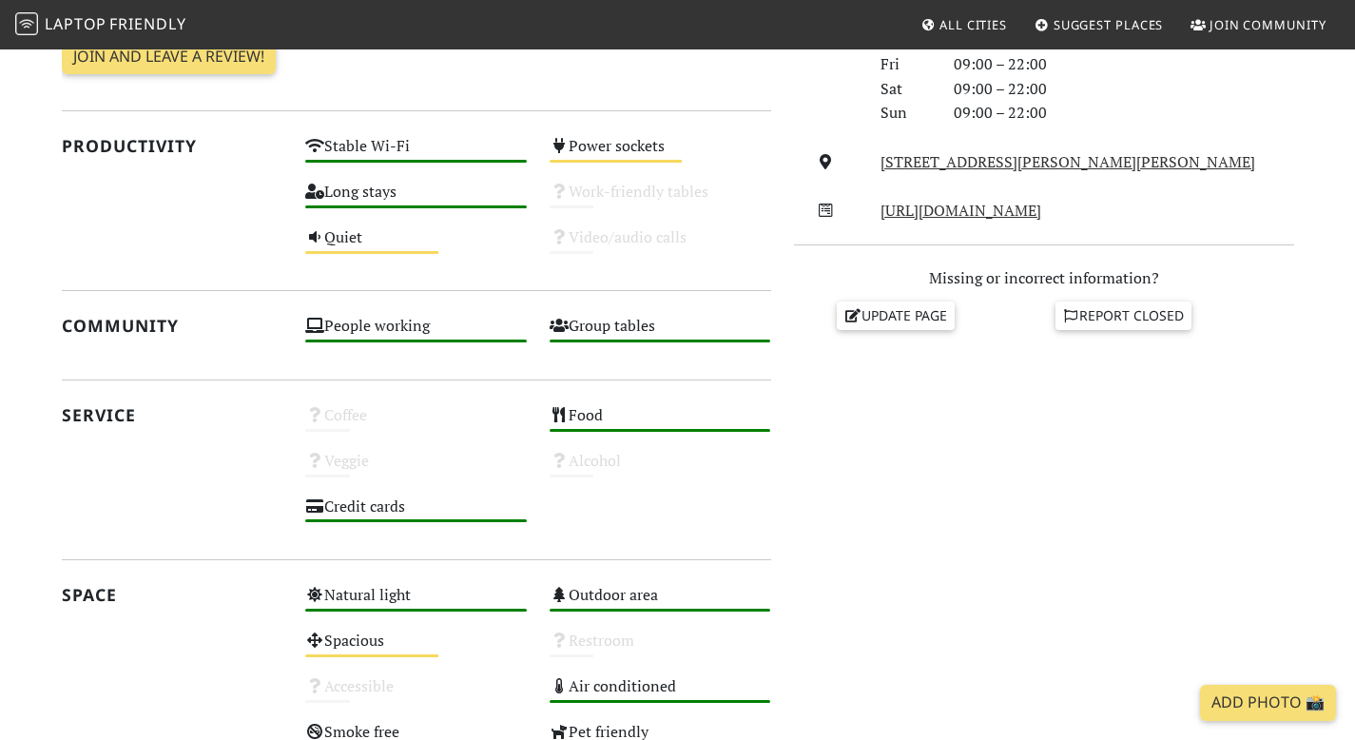
click at [998, 175] on div "[STREET_ADDRESS][PERSON_NAME][PERSON_NAME]" at bounding box center [1087, 162] width 436 height 25
click at [995, 172] on link "[STREET_ADDRESS][PERSON_NAME][PERSON_NAME]" at bounding box center [1068, 161] width 375 height 21
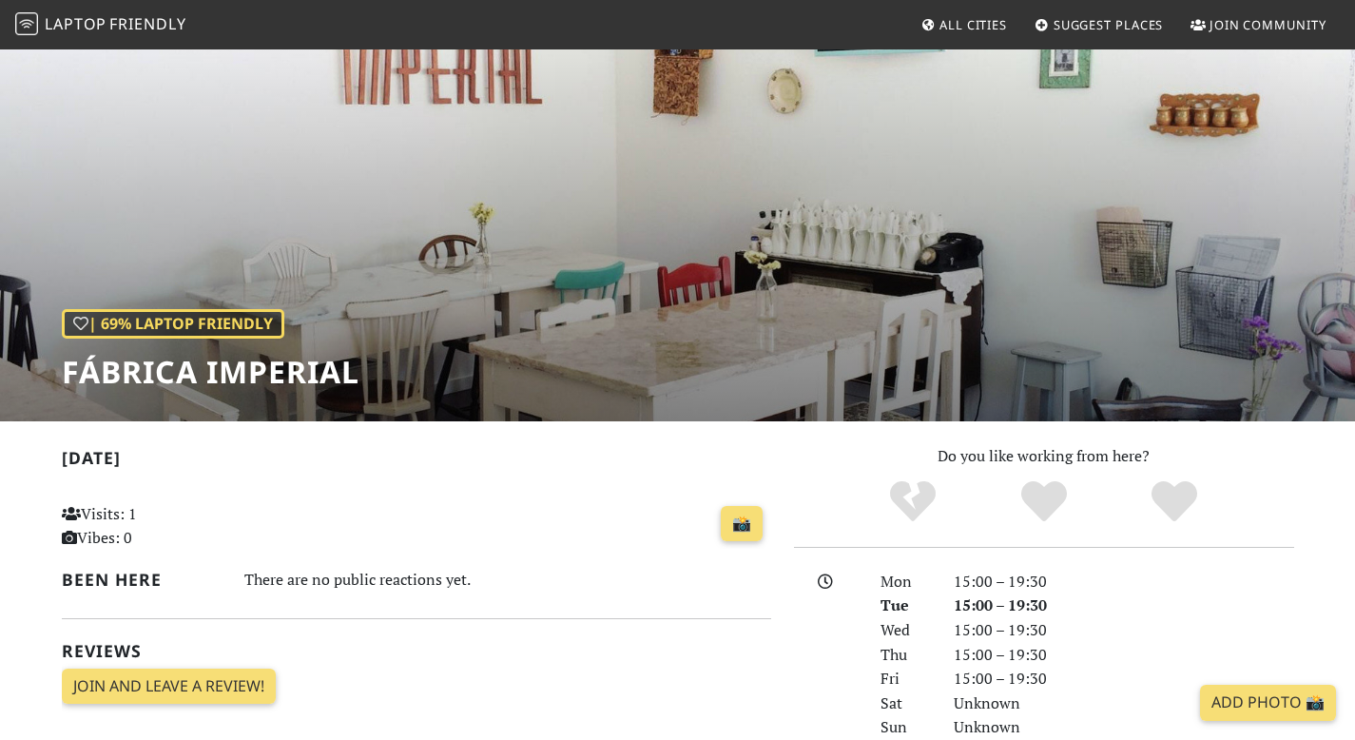
scroll to position [11, 0]
